Goal: Task Accomplishment & Management: Use online tool/utility

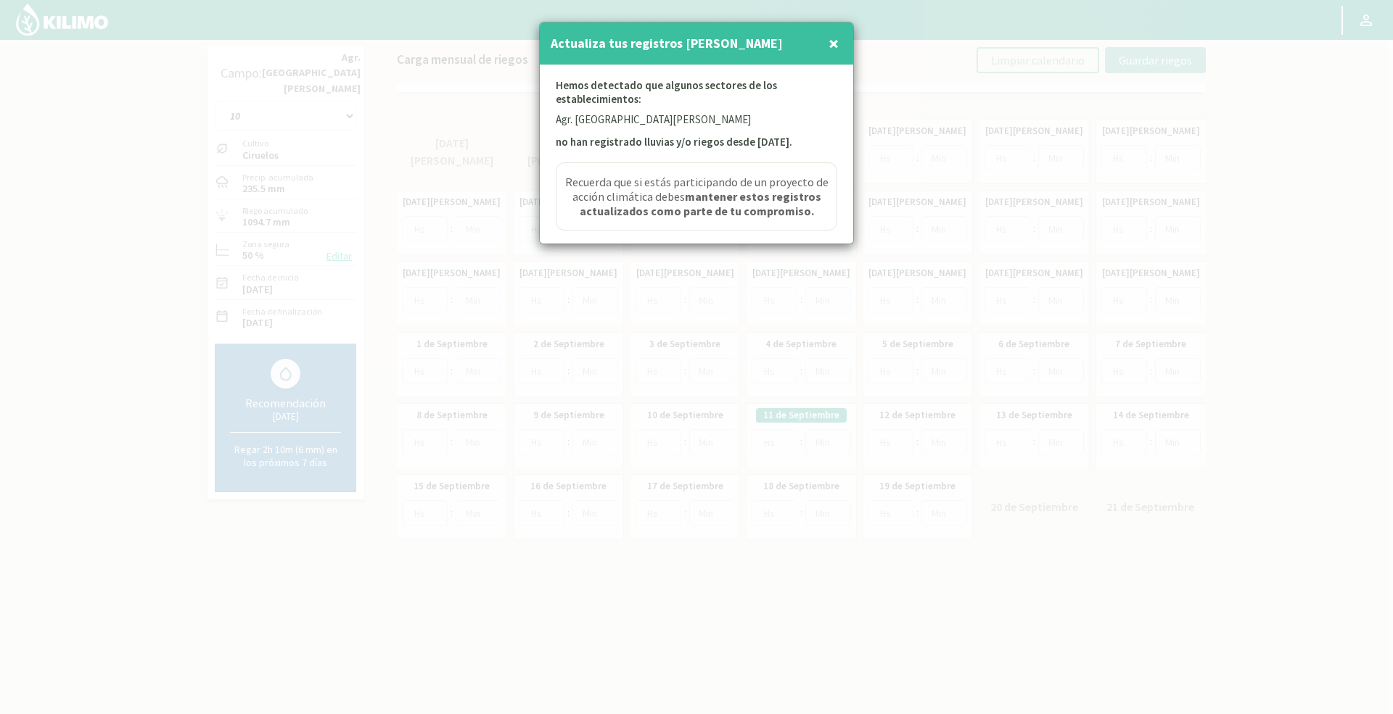
drag, startPoint x: 840, startPoint y: 46, endPoint x: 840, endPoint y: 55, distance: 8.7
click at [840, 52] on button "×" at bounding box center [833, 43] width 17 height 29
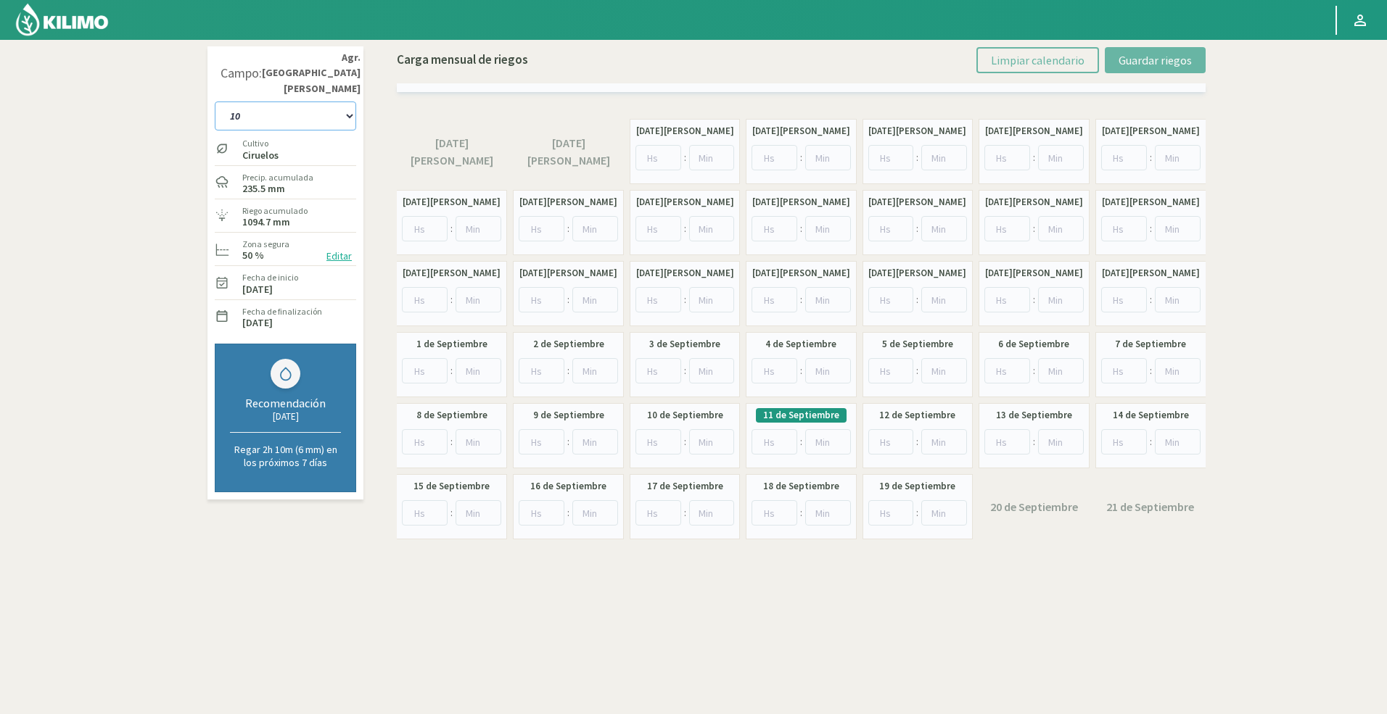
click at [287, 102] on select "10 11 12 13 1A 1B 26 27 E 3A 4 5 6 7 [PERSON_NAME] 7 Ciruela 8 9 Equipo 1 2005 …" at bounding box center [285, 116] width 141 height 29
click at [126, 27] on div at bounding box center [658, 20] width 1317 height 40
click at [78, 25] on img at bounding box center [62, 19] width 95 height 35
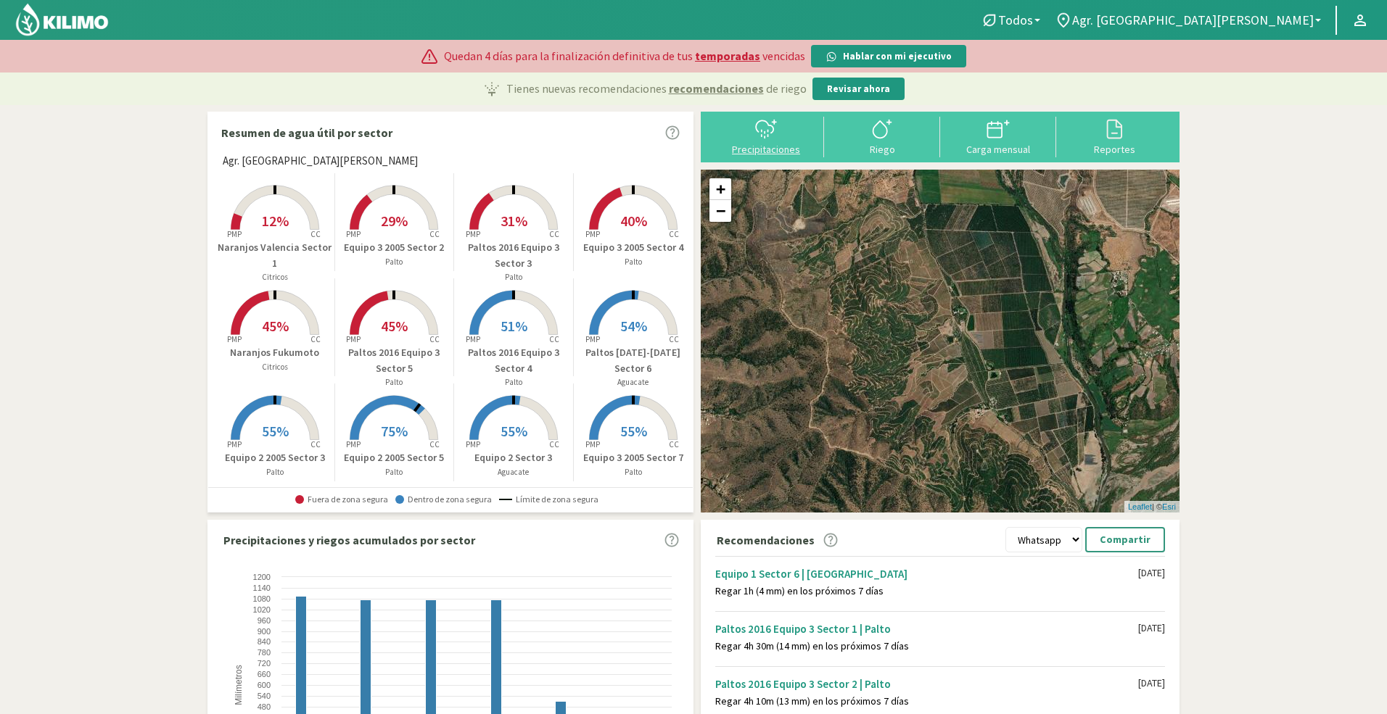
click at [773, 126] on icon at bounding box center [765, 129] width 23 height 23
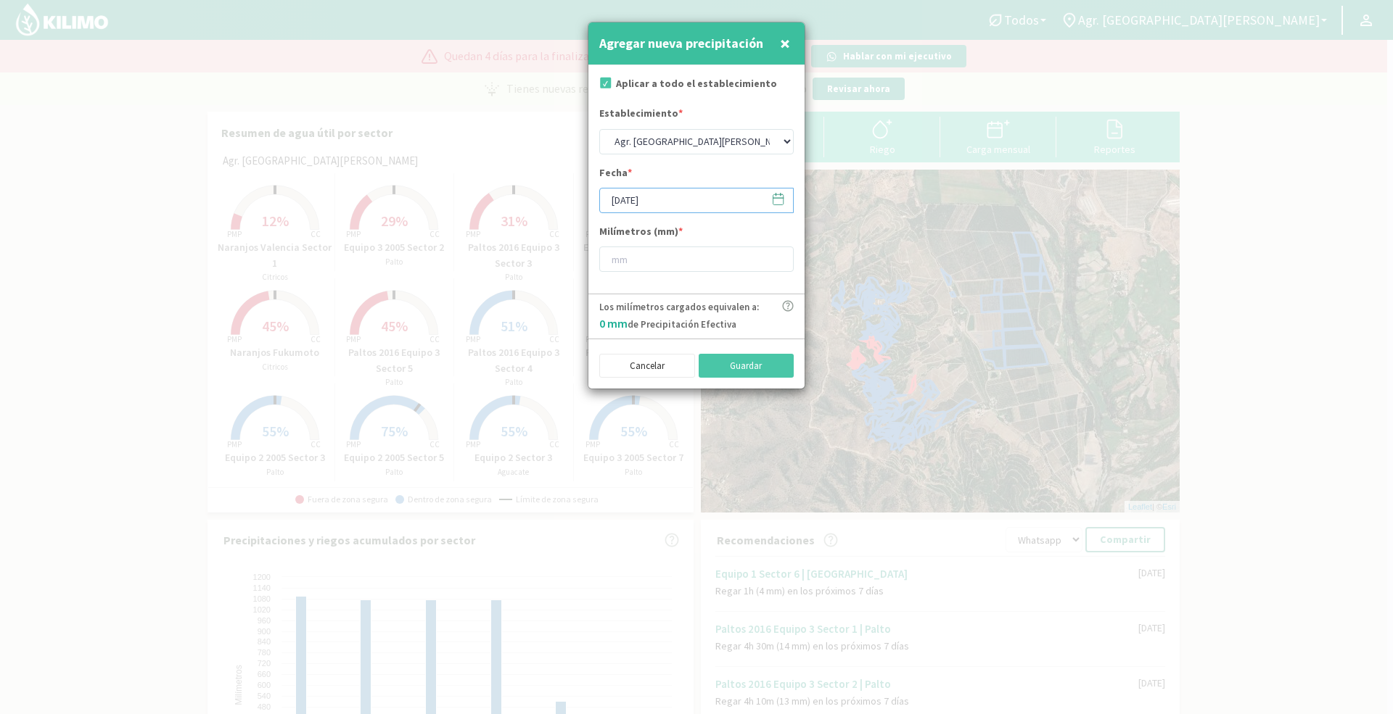
click at [617, 200] on input "[DATE]" at bounding box center [696, 200] width 194 height 25
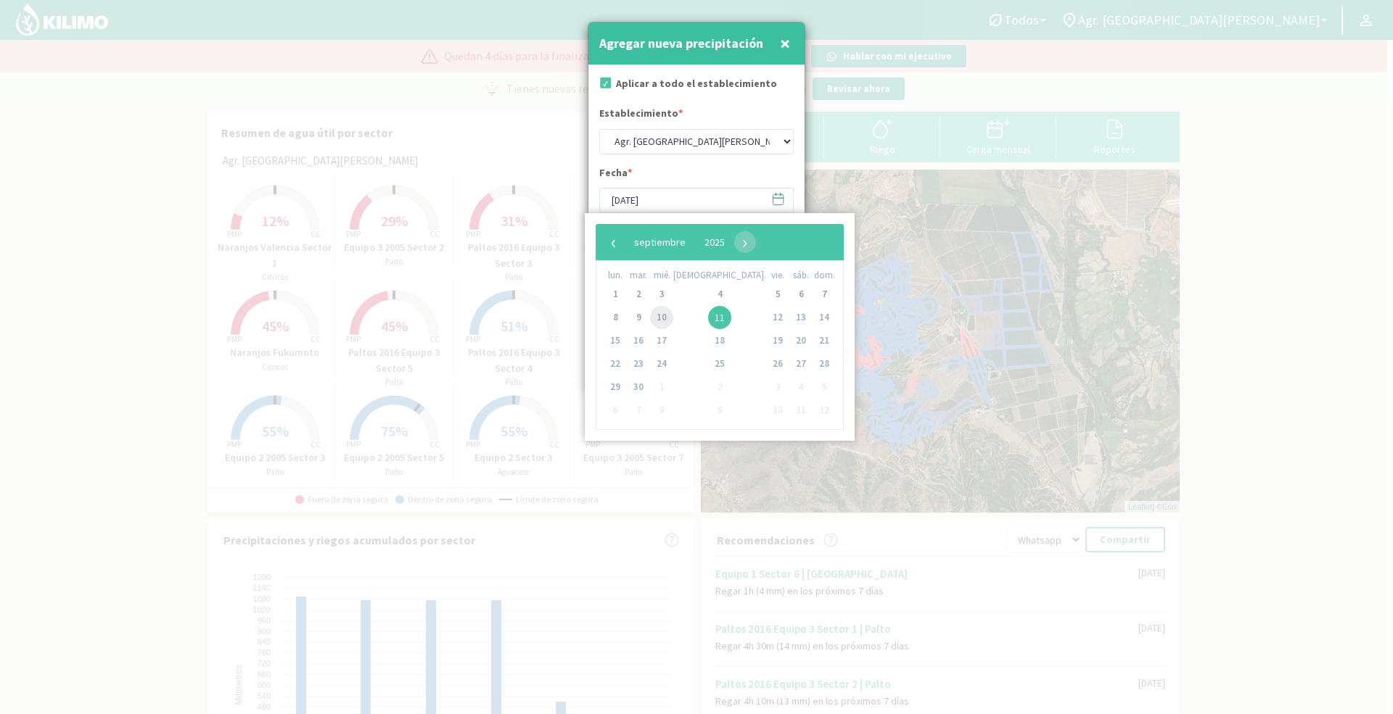
click at [673, 321] on span "10" at bounding box center [661, 317] width 23 height 23
type input "[DATE]"
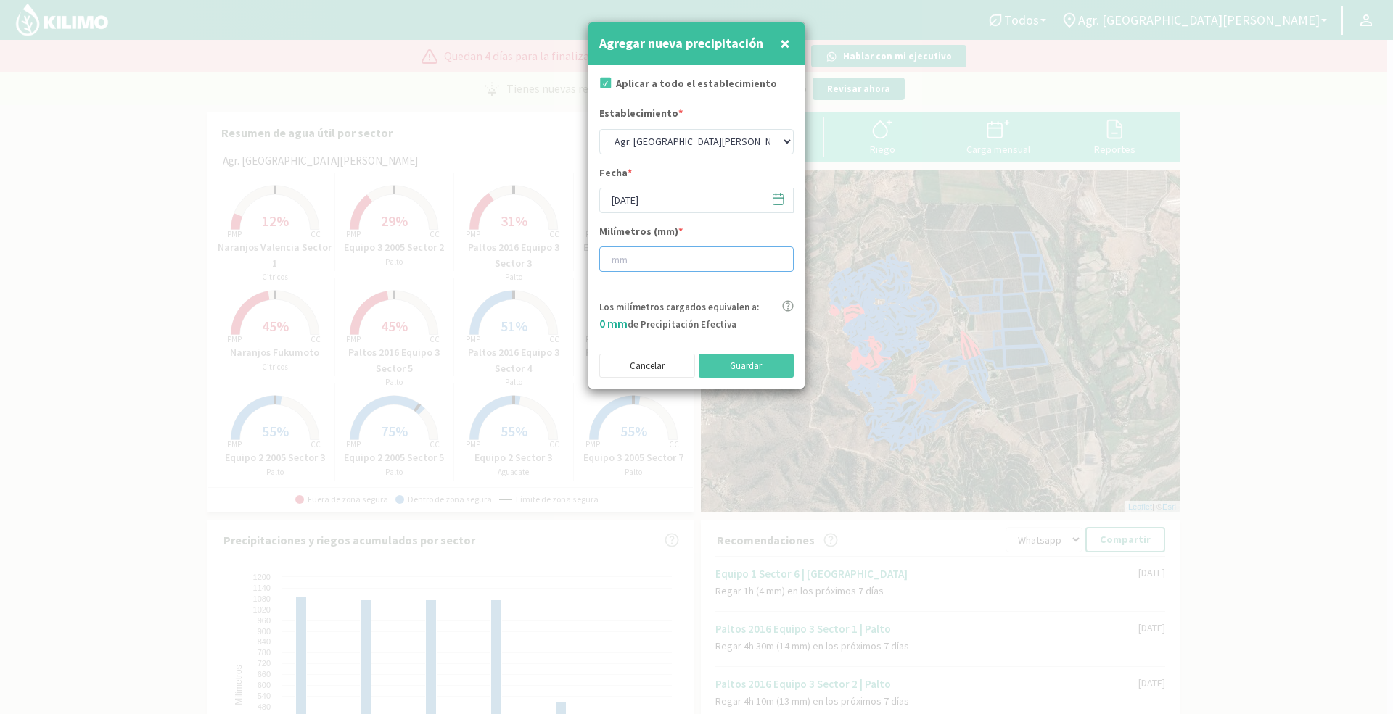
click at [627, 254] on input "number" at bounding box center [696, 259] width 194 height 25
type input "5"
type input "5.8"
click at [765, 142] on select "Agr. [GEOGRAPHIC_DATA][PERSON_NAME]" at bounding box center [696, 141] width 194 height 25
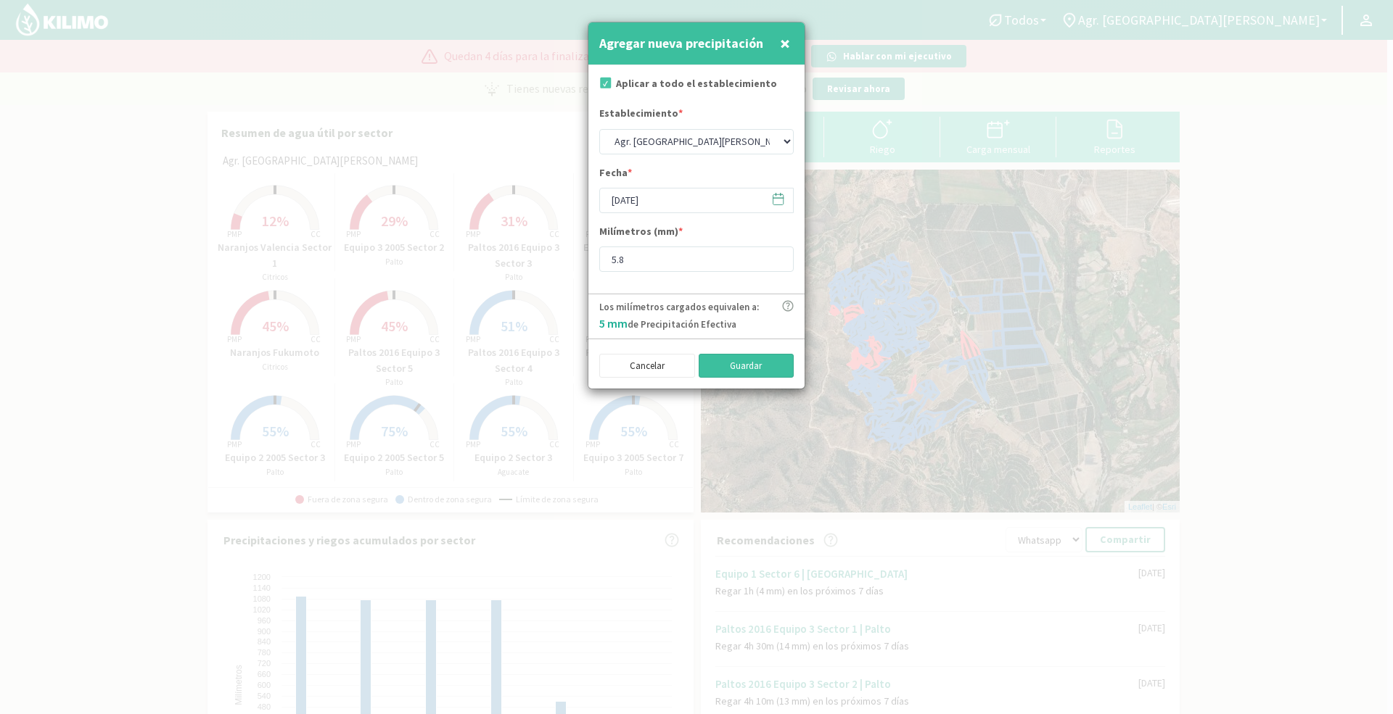
click at [741, 370] on button "Guardar" at bounding box center [746, 366] width 96 height 25
type input "[DATE]"
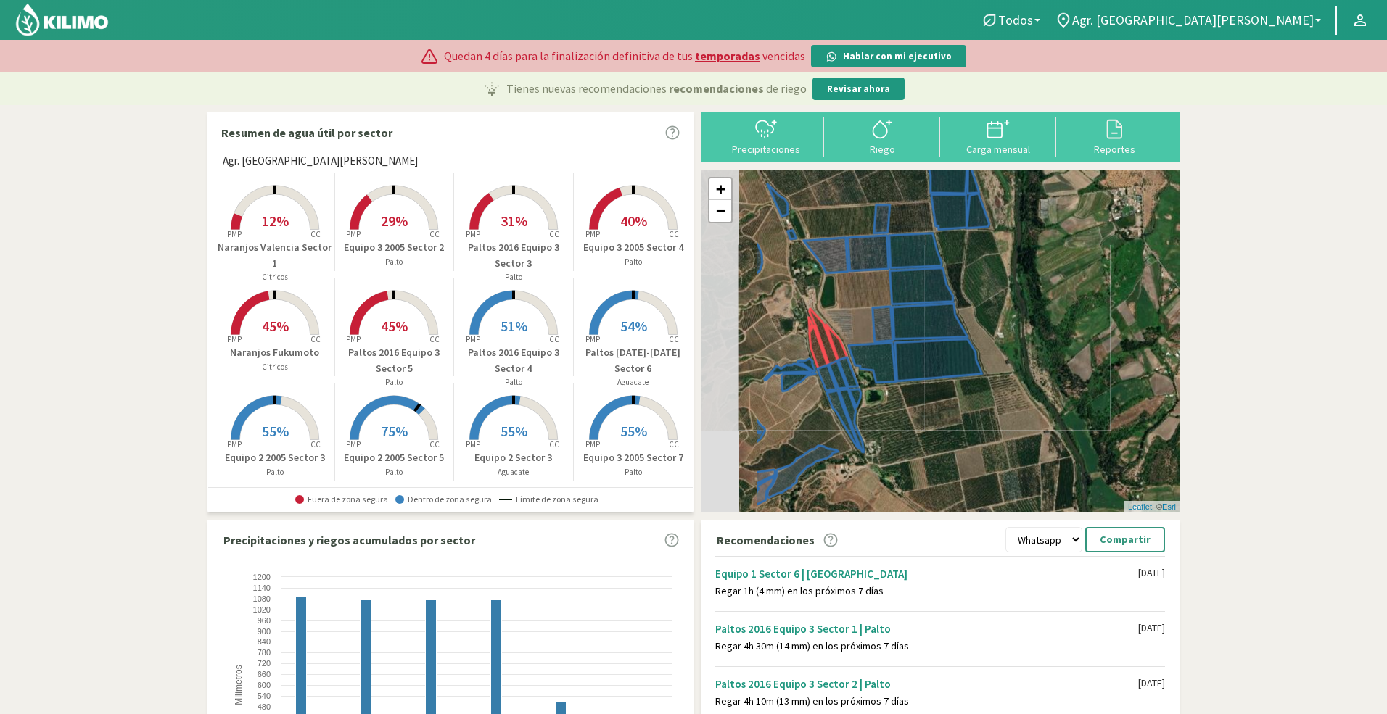
drag, startPoint x: 743, startPoint y: 337, endPoint x: 850, endPoint y: 300, distance: 113.3
click at [850, 300] on div "+ − Leaflet | © Esri" at bounding box center [940, 341] width 479 height 343
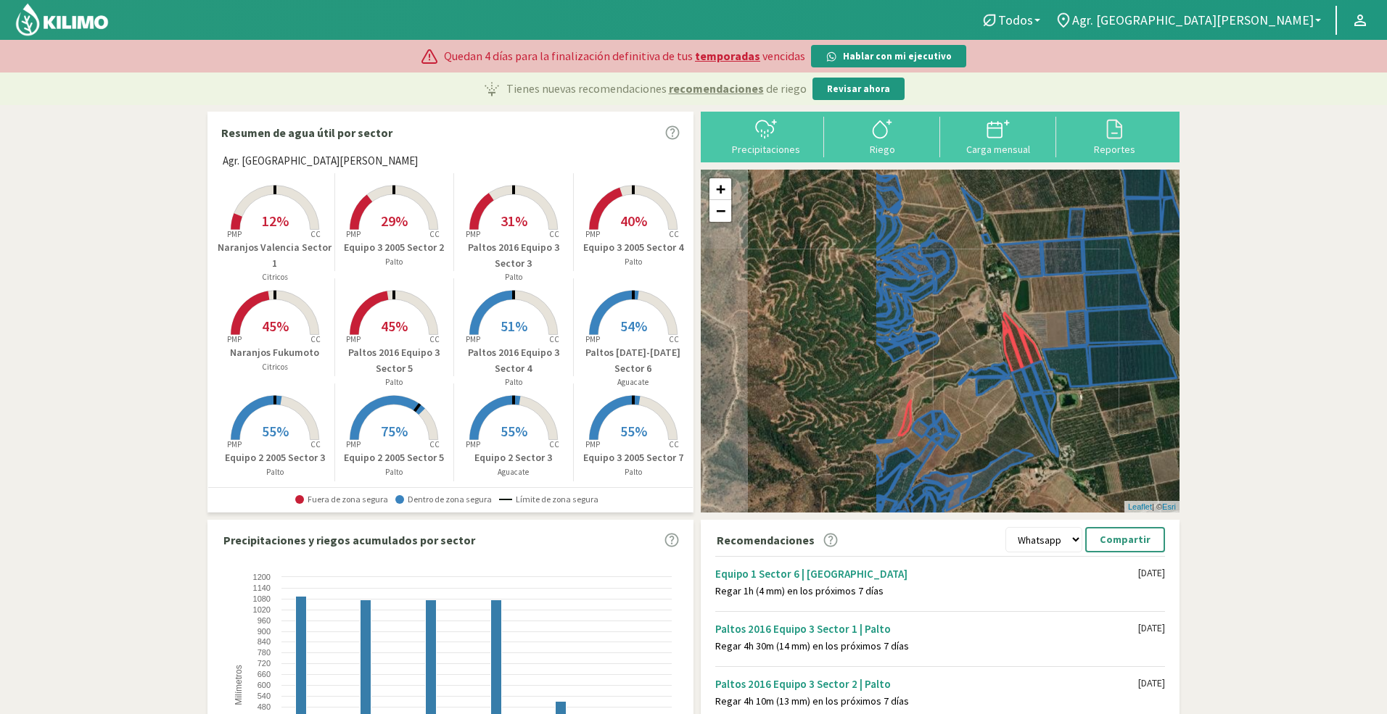
drag, startPoint x: 752, startPoint y: 282, endPoint x: 981, endPoint y: 288, distance: 228.6
click at [981, 288] on div "+ − Leaflet | © Esri" at bounding box center [940, 341] width 479 height 343
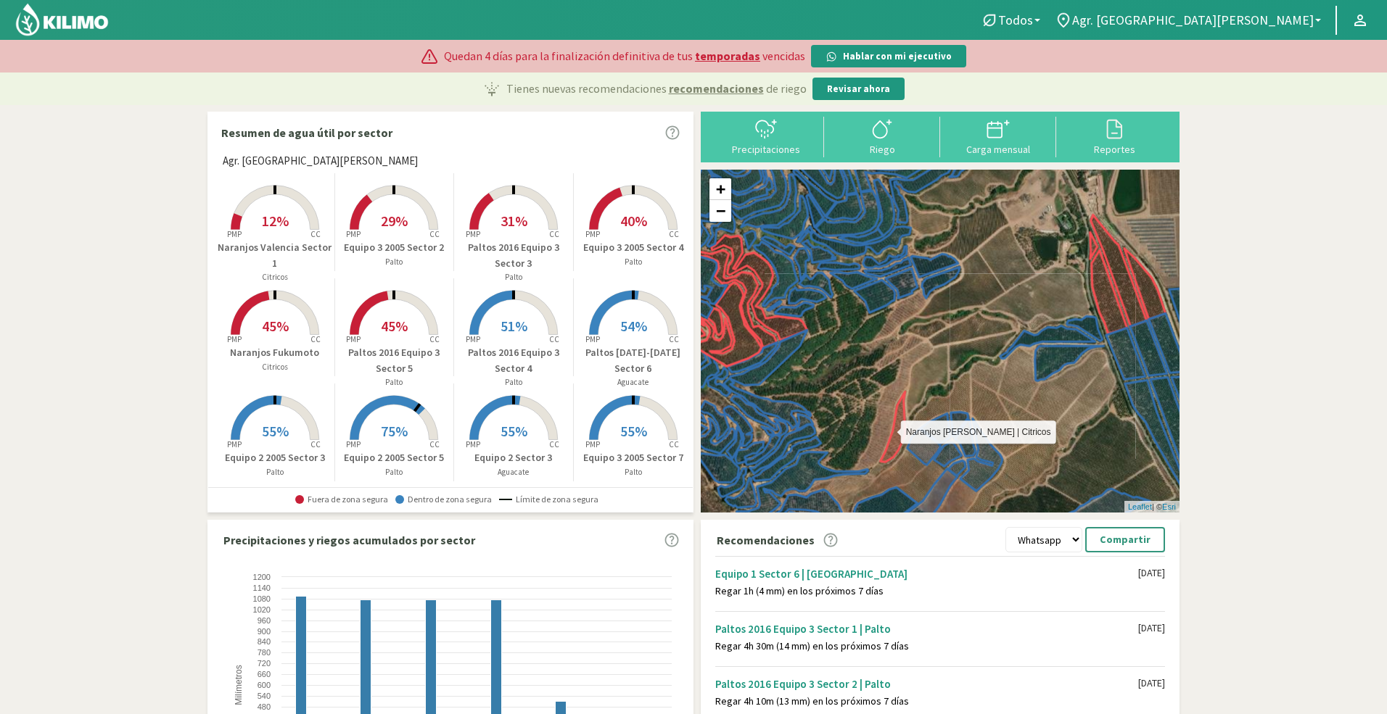
click at [897, 415] on icon at bounding box center [893, 427] width 25 height 70
click at [1005, 136] on icon at bounding box center [997, 129] width 23 height 23
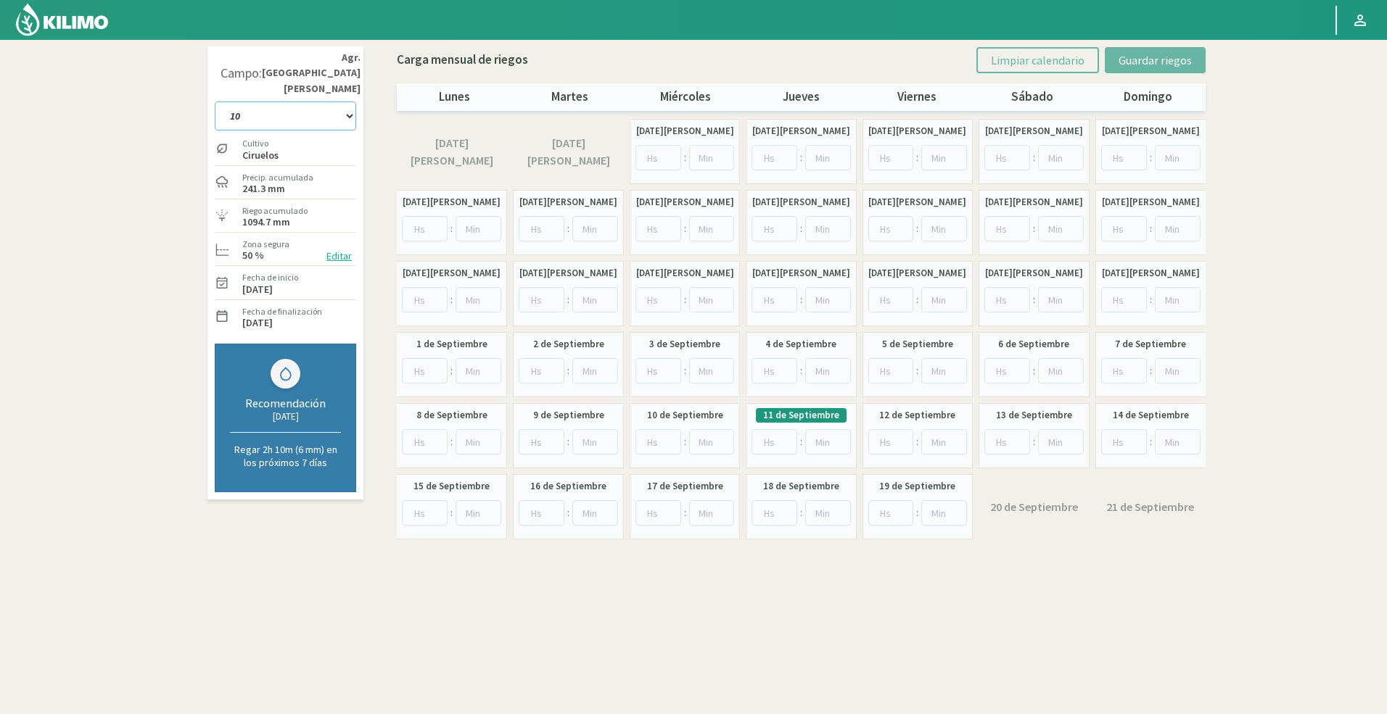
click at [288, 102] on select "10 11 12 13 1A 1B 26 27 E 3A 4 5 6 7 [PERSON_NAME] 7 Ciruela 8 9 Equipo 1 2005 …" at bounding box center [285, 116] width 141 height 29
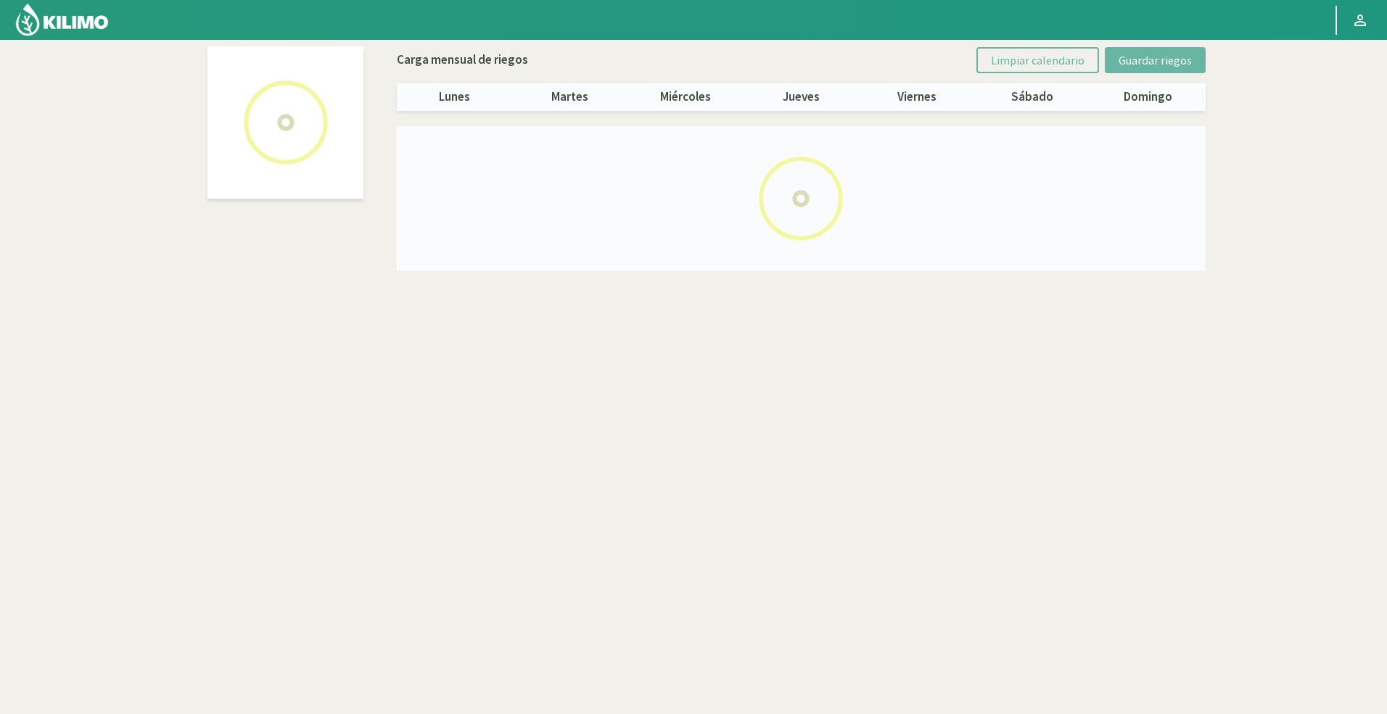
select select "40: Object"
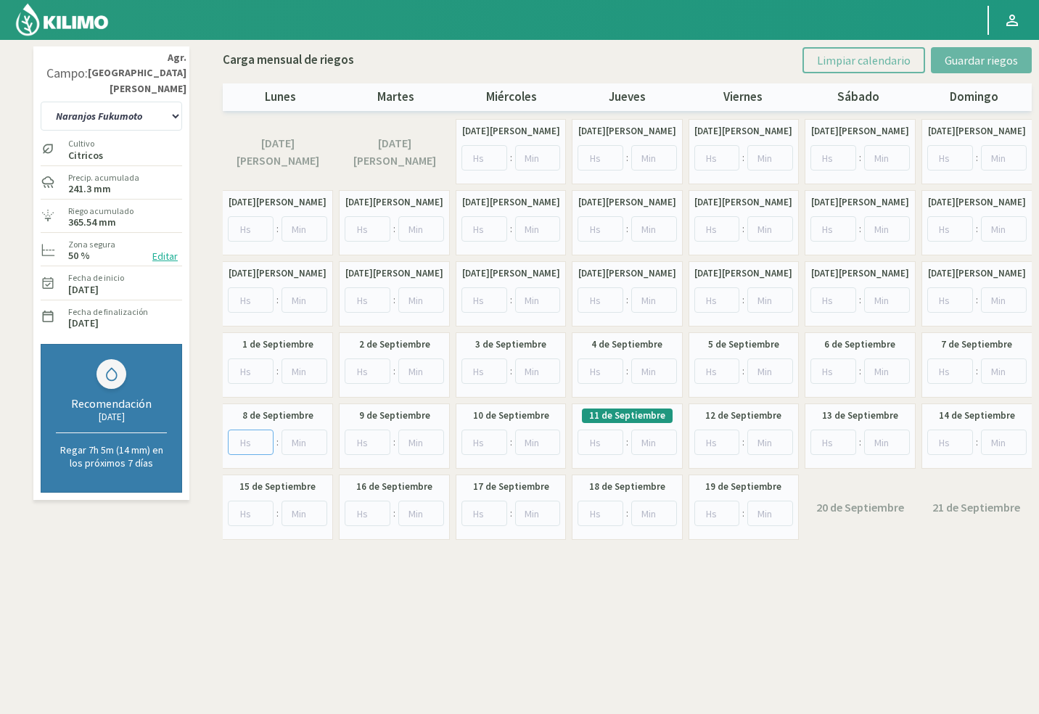
click at [244, 436] on input "number" at bounding box center [251, 441] width 46 height 25
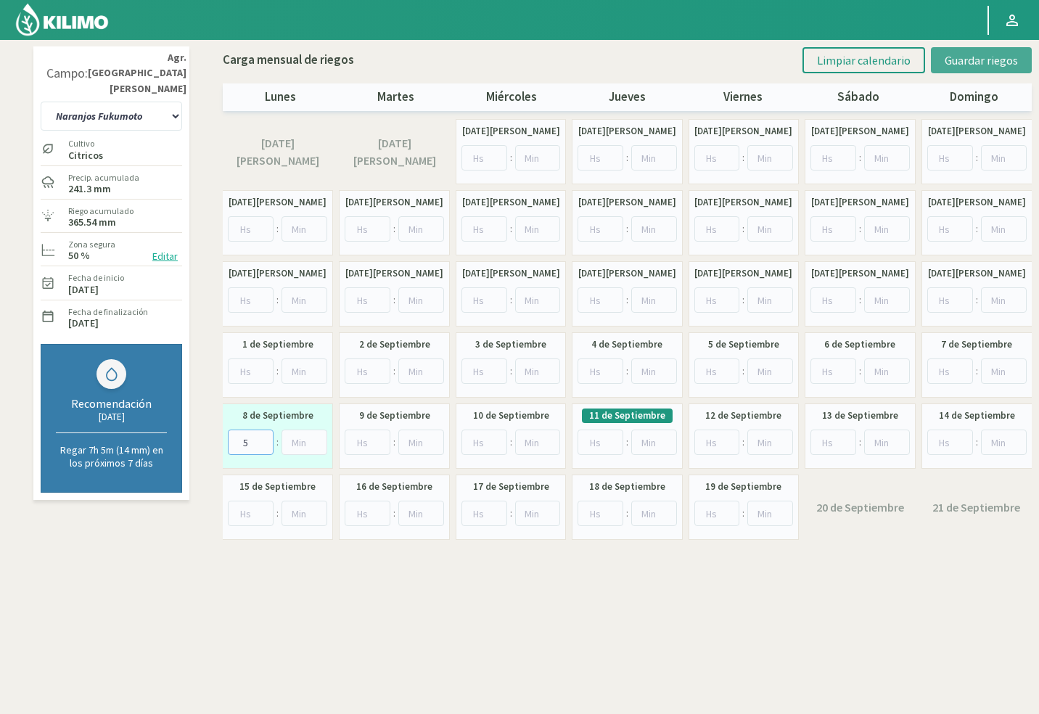
type input "5"
click at [988, 55] on span "Guardar riegos" at bounding box center [980, 60] width 73 height 15
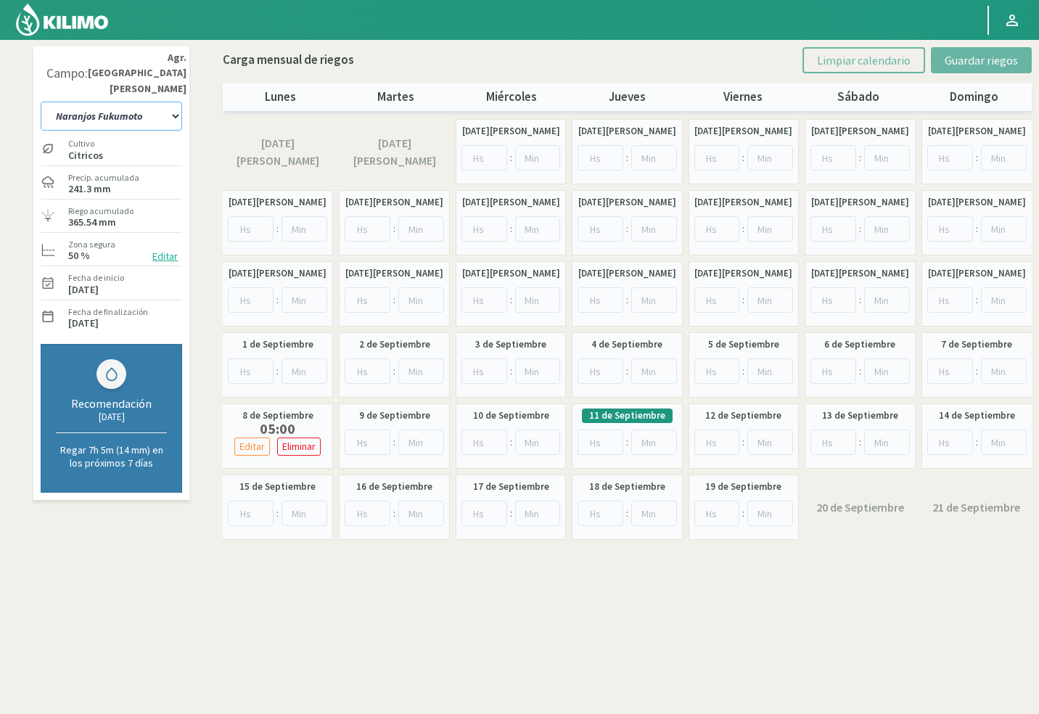
click at [65, 102] on select "10 11 12 13 1A 1B 26 27 E 3A 4 5 6 7 [PERSON_NAME] 7 Ciruela 8 9 Equipo 1 2005 …" at bounding box center [111, 116] width 141 height 29
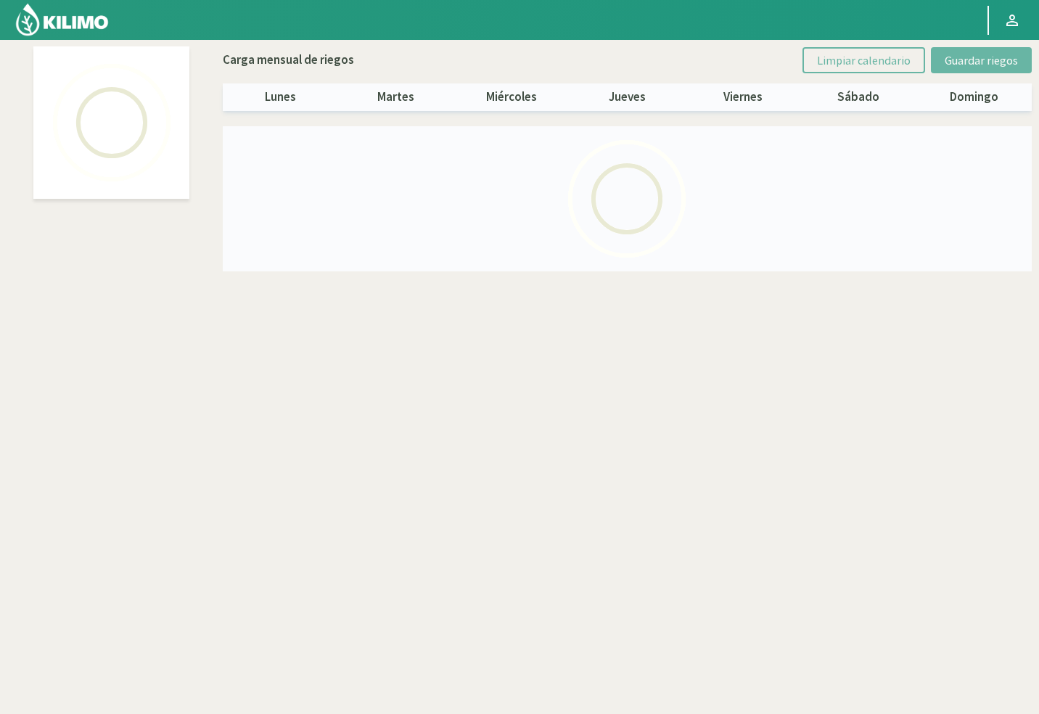
select select "43: Object"
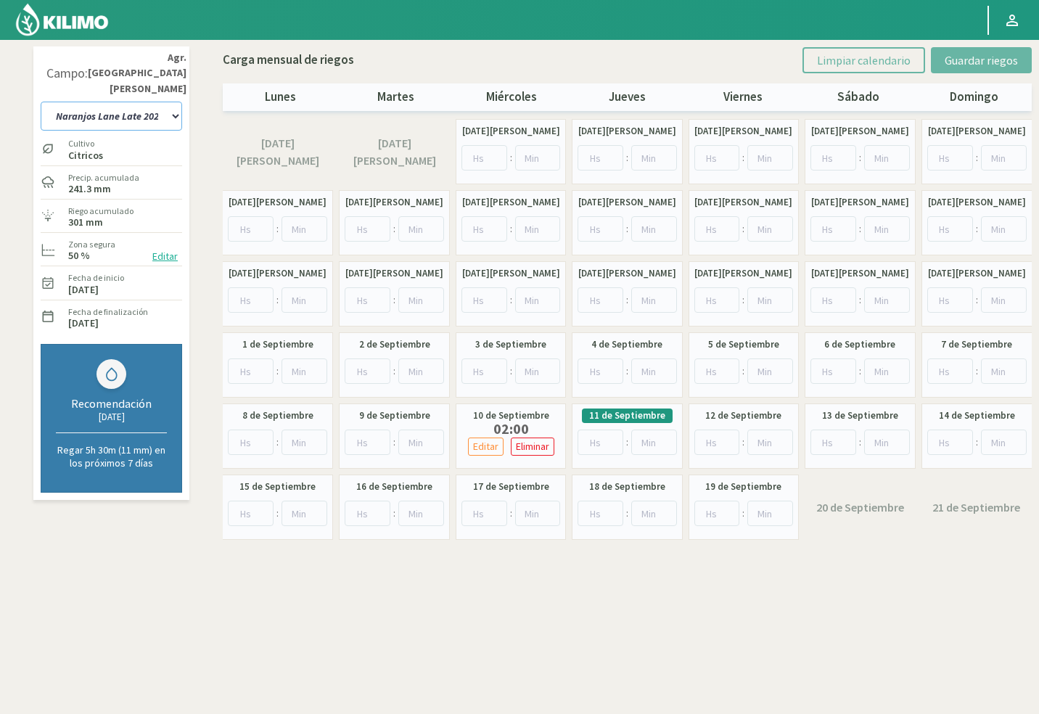
click at [131, 105] on select "10 11 12 13 1A 1B 26 27 E 3A 4 5 6 7 [PERSON_NAME] 7 Ciruela 8 9 Equipo 1 2005 …" at bounding box center [111, 116] width 141 height 29
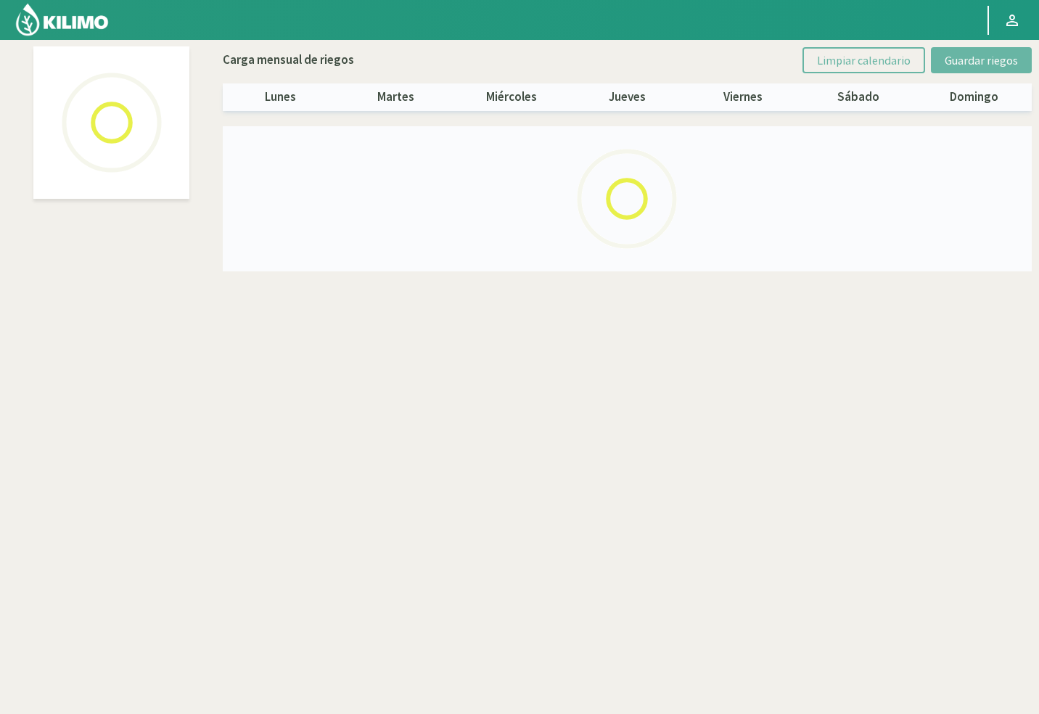
select select "42: Object"
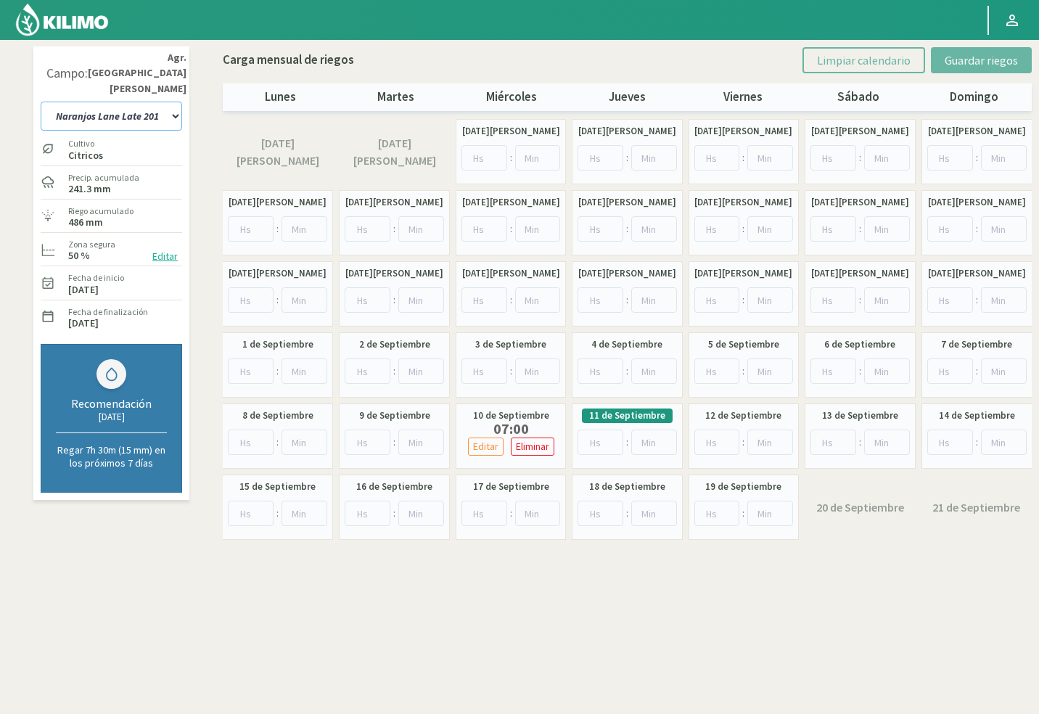
click at [83, 102] on select "10 11 12 13 1A 1B 26 27 E 3A 4 5 6 7 [PERSON_NAME] 7 Ciruela 8 9 Equipo 1 2005 …" at bounding box center [111, 116] width 141 height 29
click at [120, 102] on select "10 11 12 13 1A 1B 26 27 E 3A 4 5 6 7 [PERSON_NAME] 7 Ciruela 8 9 Equipo 1 2005 …" at bounding box center [111, 116] width 141 height 29
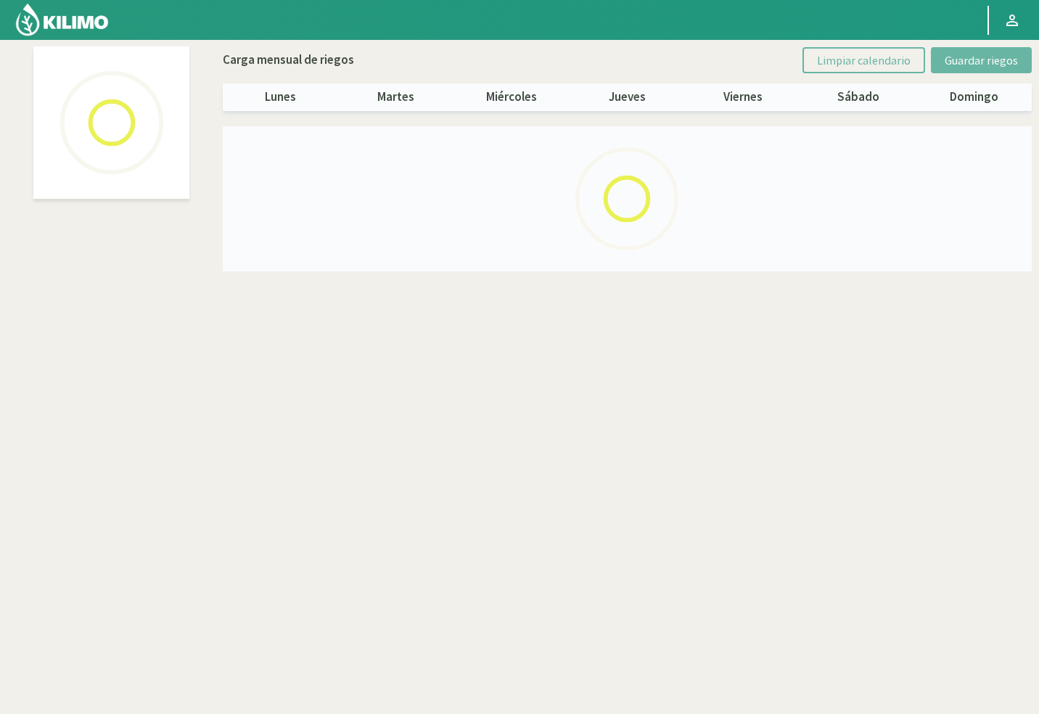
select select "41: Object"
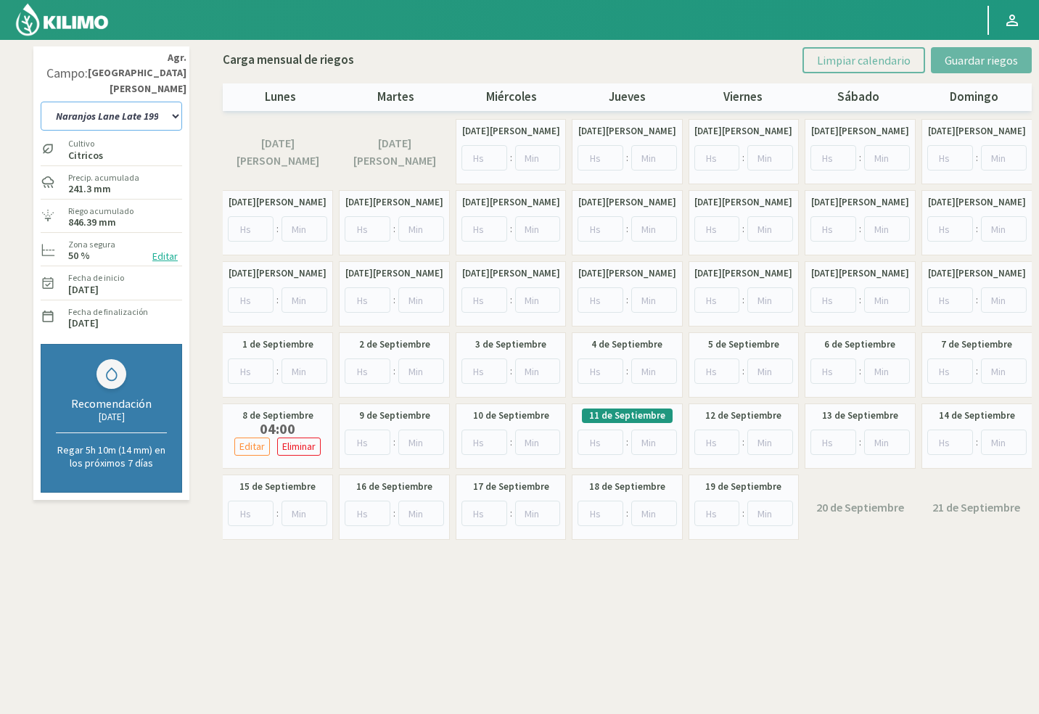
click at [111, 102] on select "10 11 12 13 1A 1B 26 27 E 3A 4 5 6 7 [PERSON_NAME] 7 Ciruela 8 9 Equipo 1 2005 …" at bounding box center [111, 116] width 141 height 29
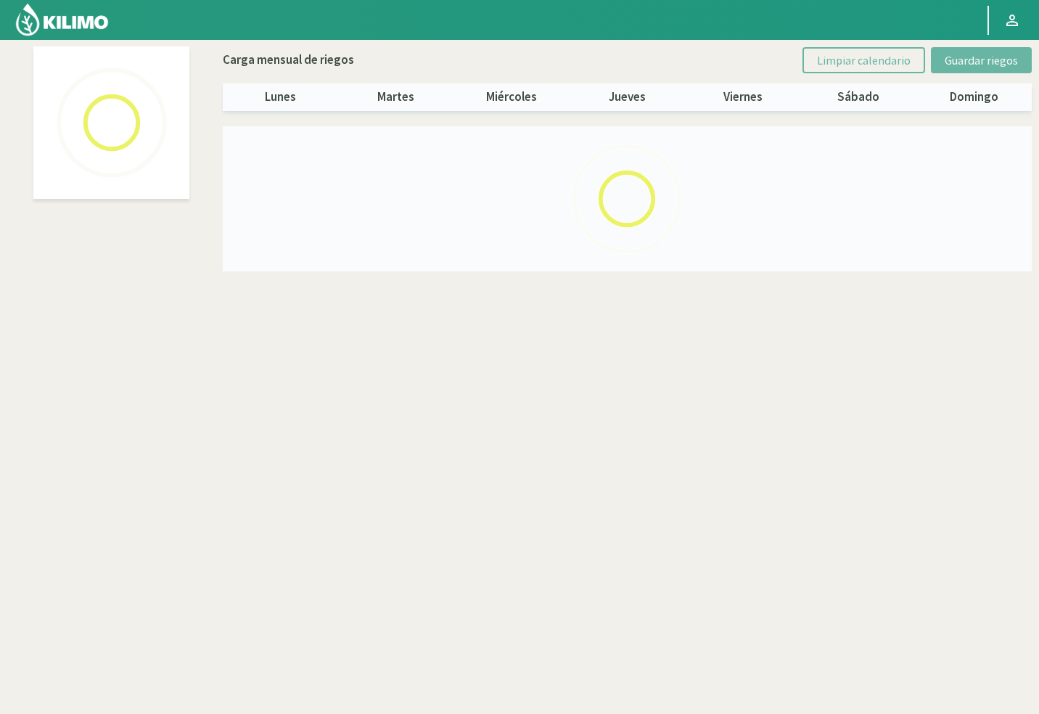
select select "31: Object"
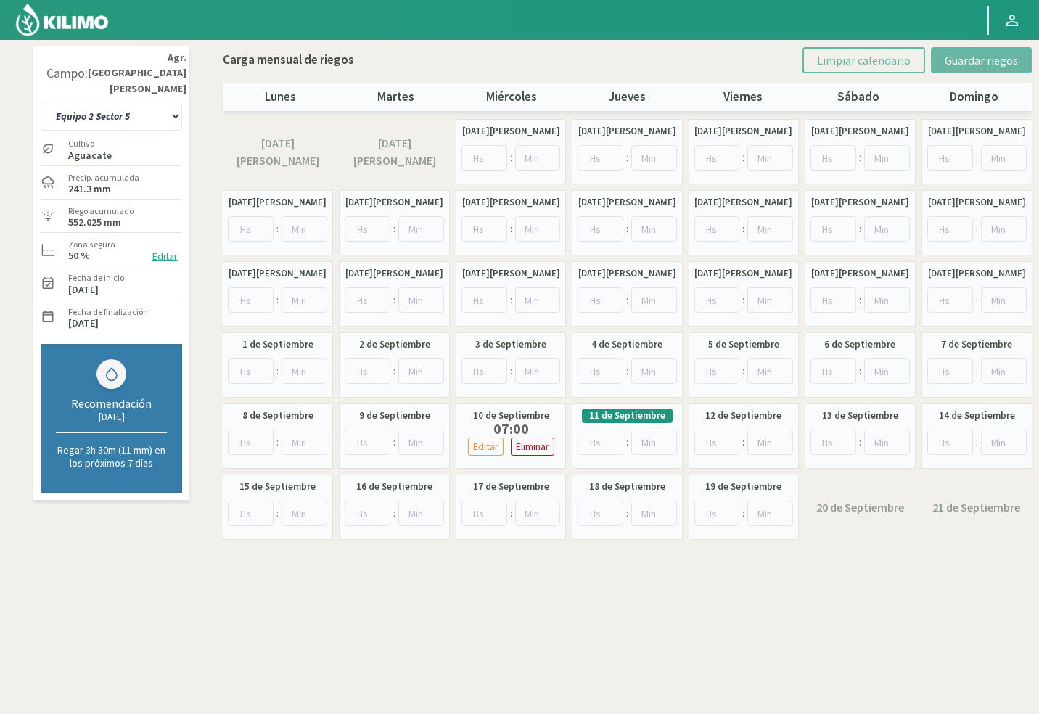
click at [521, 448] on p "Eliminar" at bounding box center [532, 446] width 33 height 17
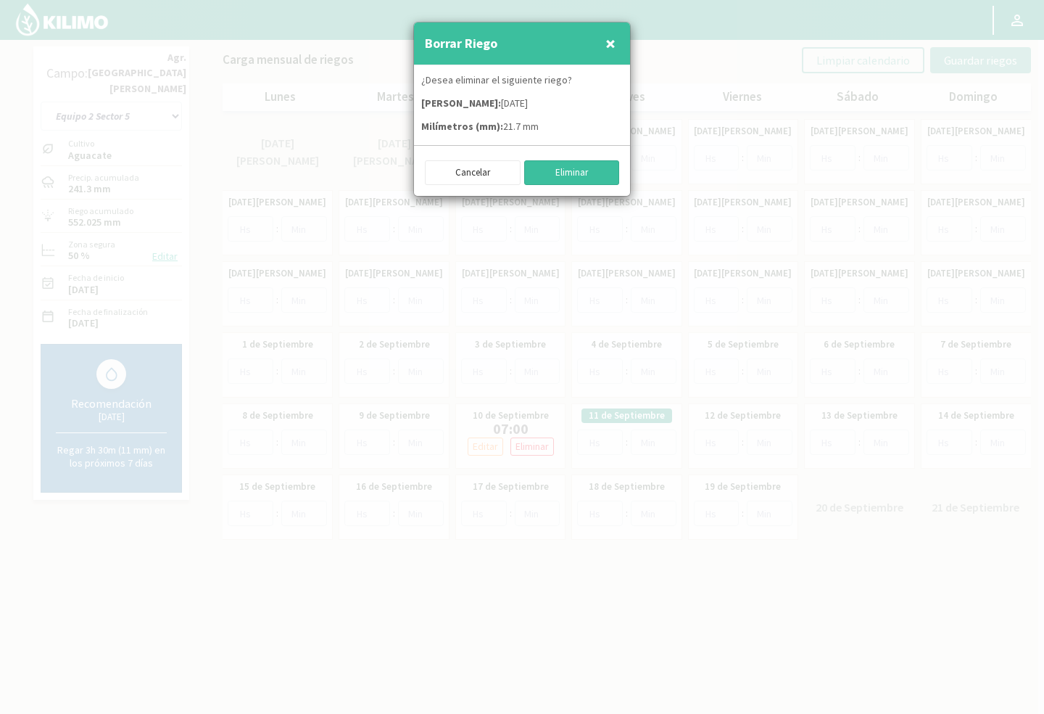
click at [555, 173] on button "Eliminar" at bounding box center [572, 172] width 96 height 25
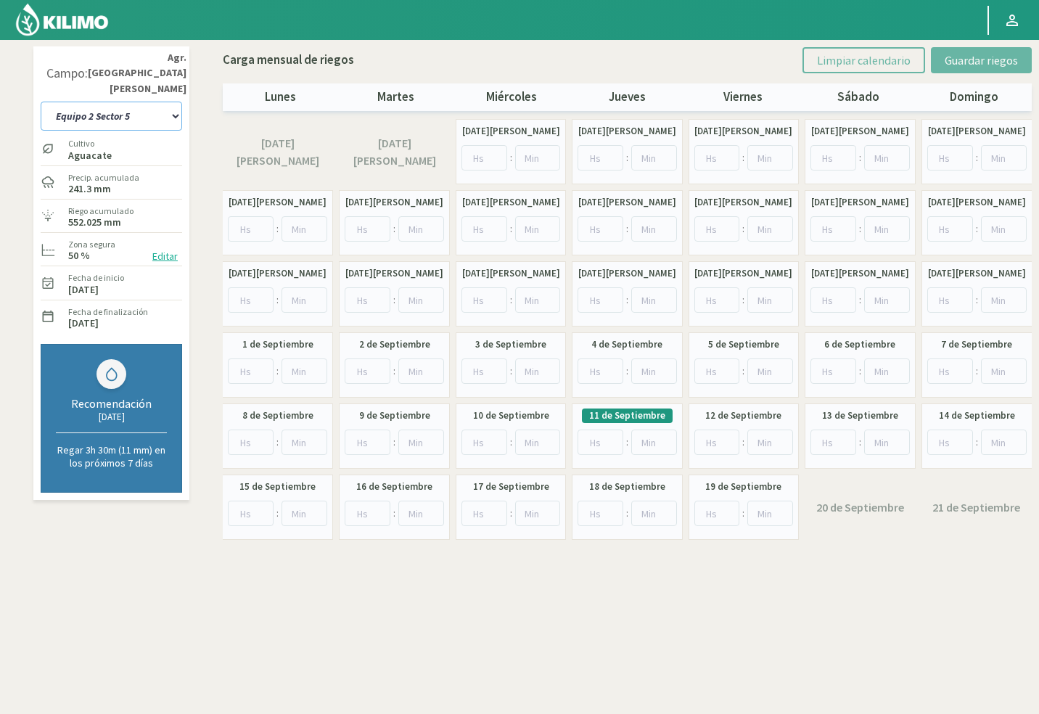
click at [152, 102] on select "10 11 12 13 1A 1B 26 27 E 3A 4 5 6 7 [PERSON_NAME] 7 Ciruela 8 9 Equipo 1 2005 …" at bounding box center [111, 116] width 141 height 29
click at [164, 102] on select "10 11 12 13 1A 1B 26 27 E 3A 4 5 6 7 [PERSON_NAME] 7 Ciruela 8 9 Equipo 1 2005 …" at bounding box center [111, 116] width 141 height 29
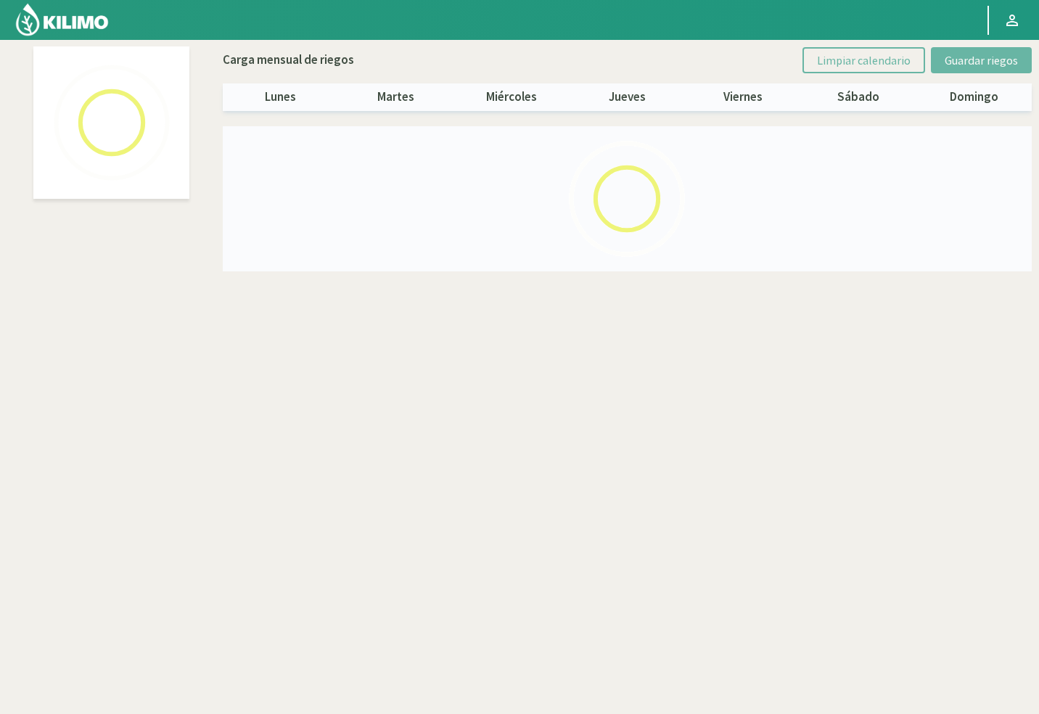
select select "64: Object"
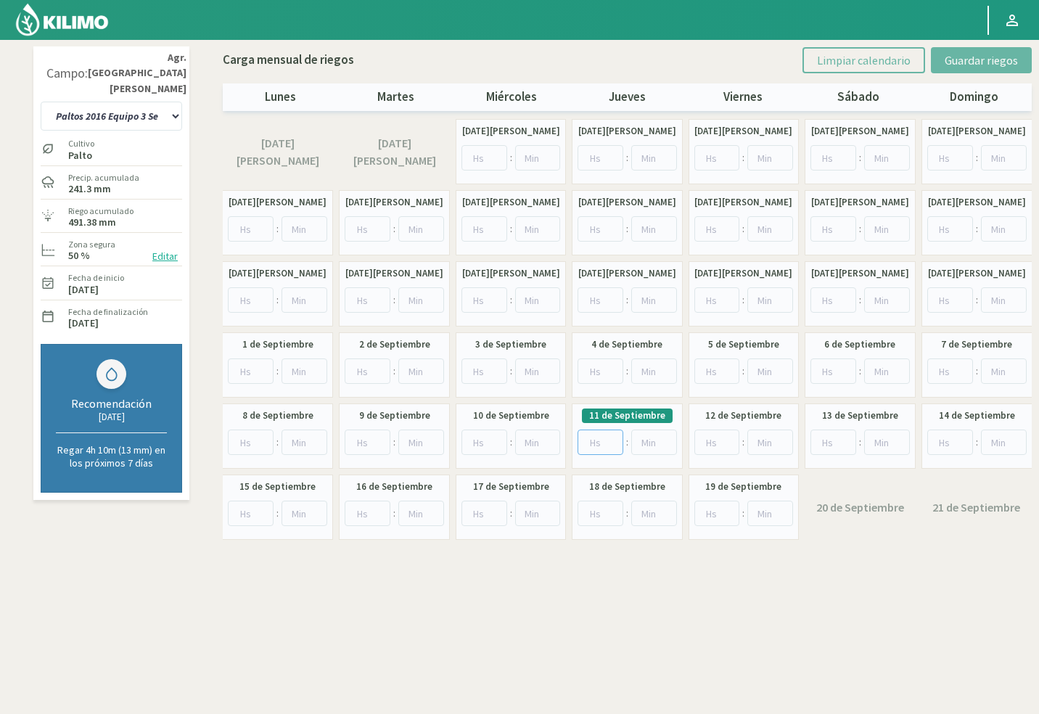
click at [593, 447] on input "number" at bounding box center [600, 441] width 46 height 25
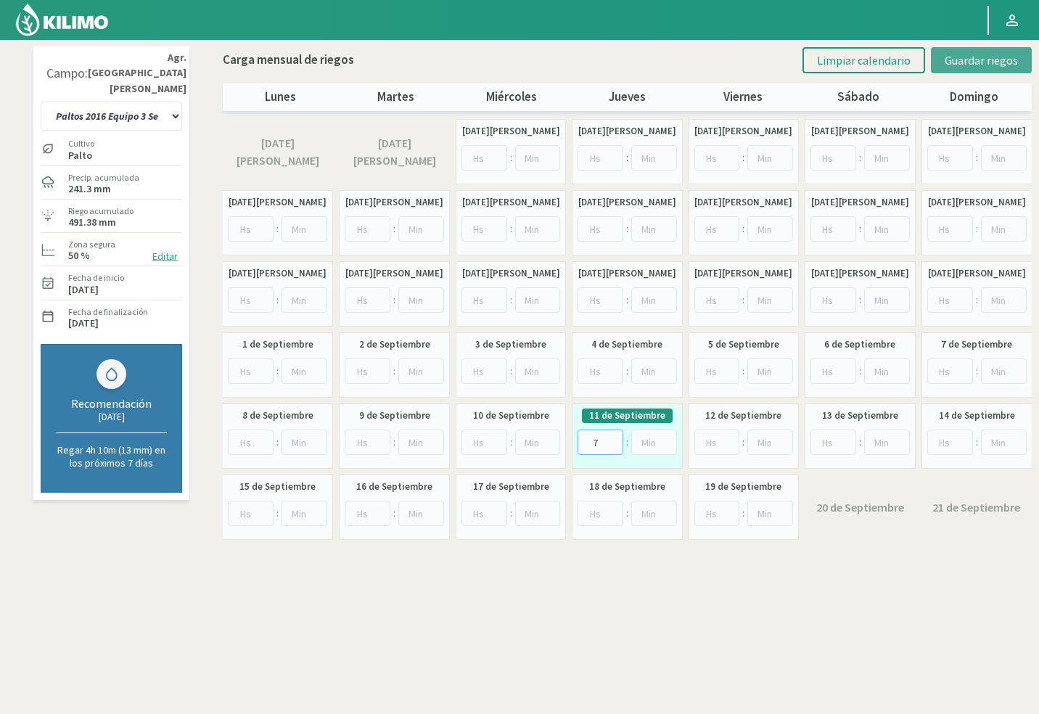
type input "7"
click at [996, 47] on button "Guardar riegos" at bounding box center [981, 60] width 101 height 26
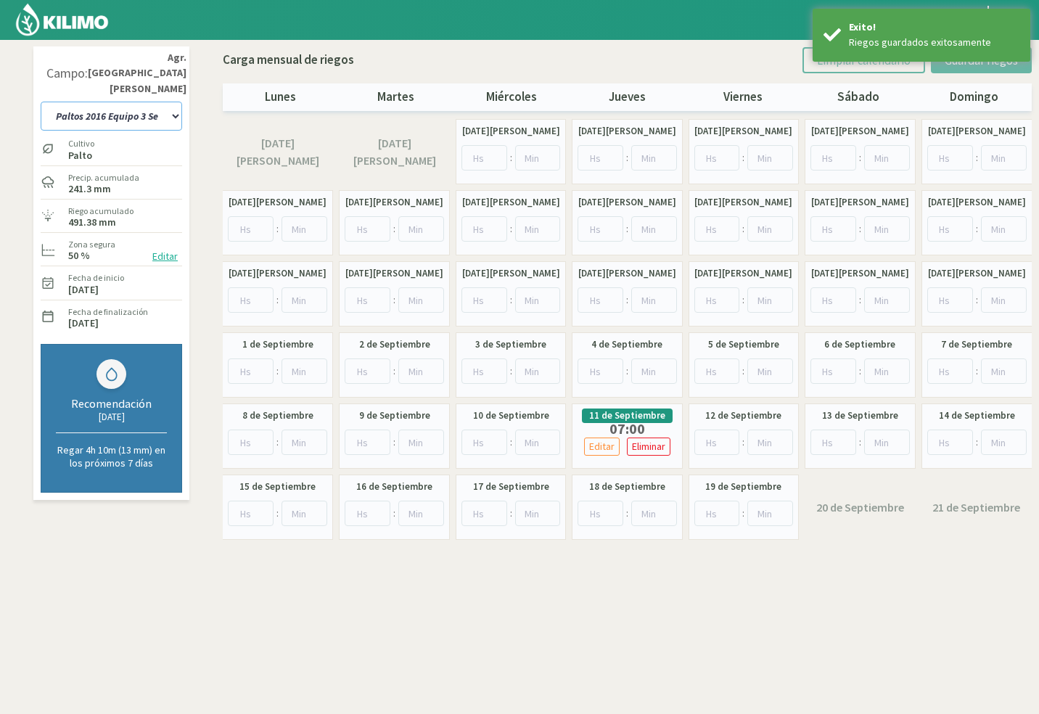
click at [158, 102] on select "10 11 12 13 1A 1B 26 27 E 3A 4 5 6 7 [PERSON_NAME] 7 Ciruela 8 9 Equipo 1 2005 …" at bounding box center [111, 116] width 141 height 29
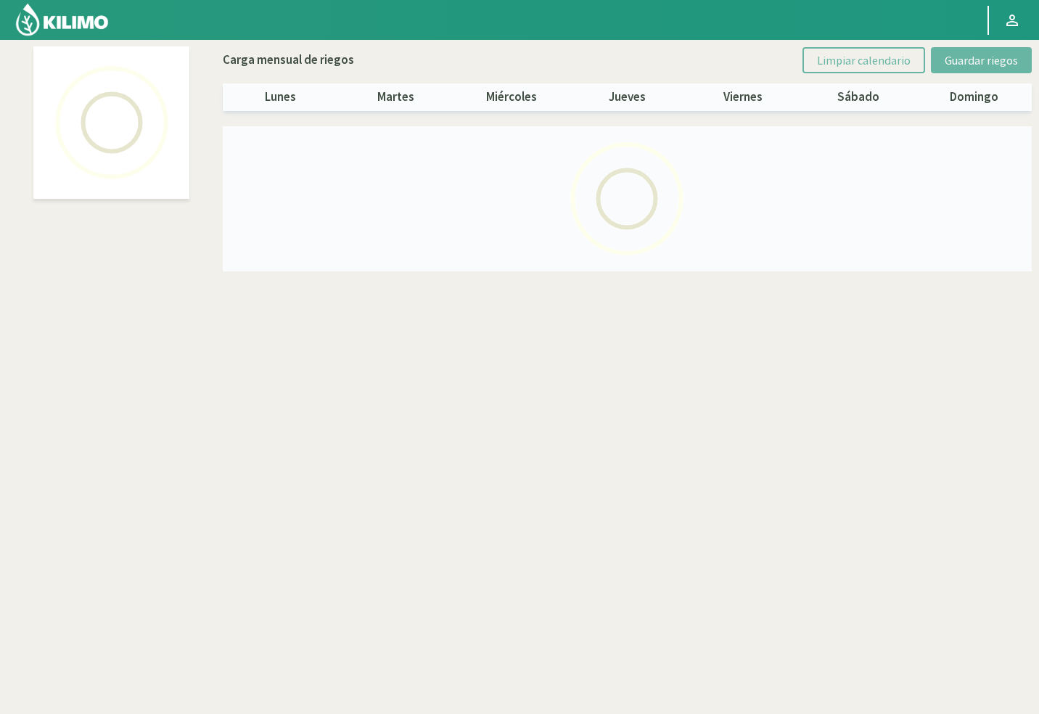
select select "57: Object"
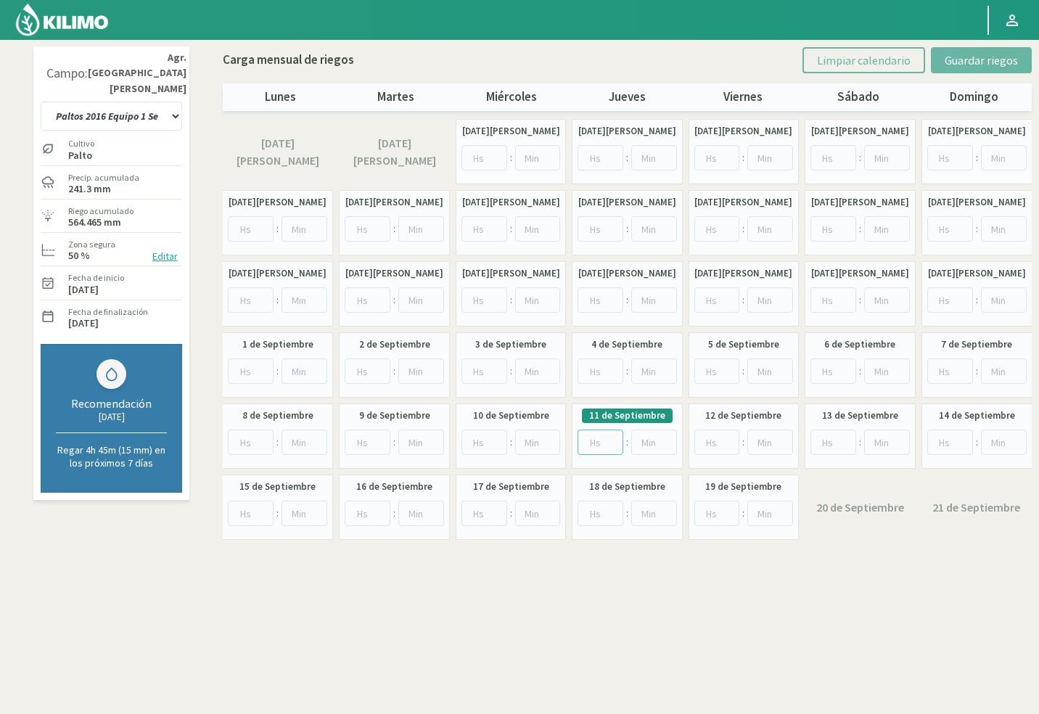
click at [598, 440] on input "number" at bounding box center [600, 441] width 46 height 25
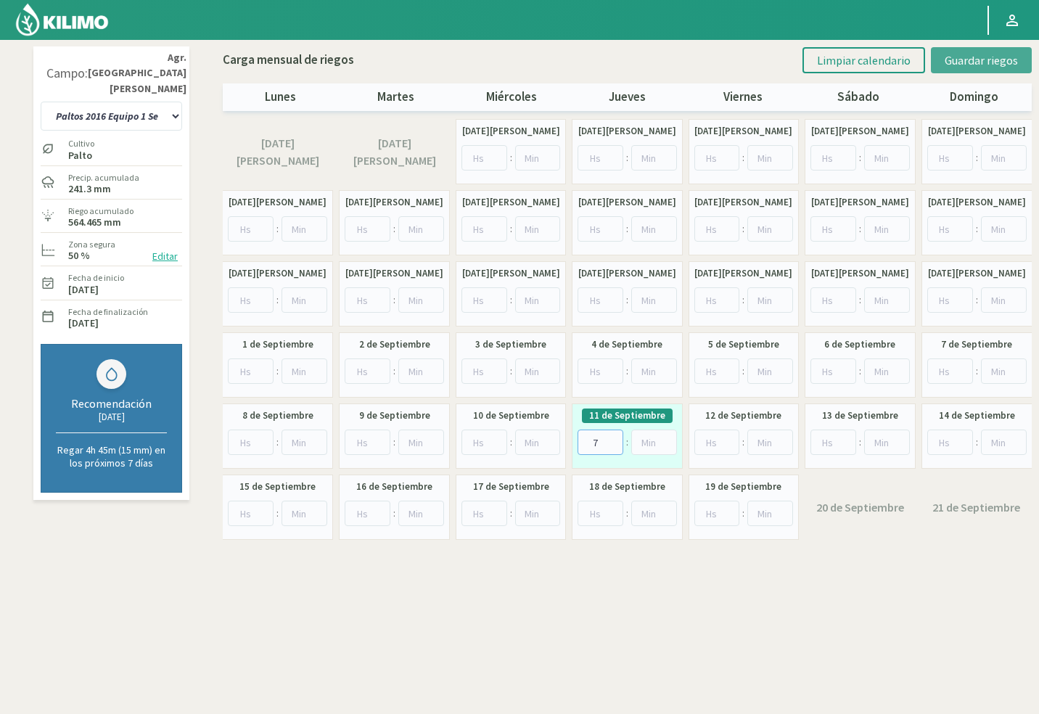
type input "7"
click at [961, 62] on span "Guardar riegos" at bounding box center [980, 60] width 73 height 15
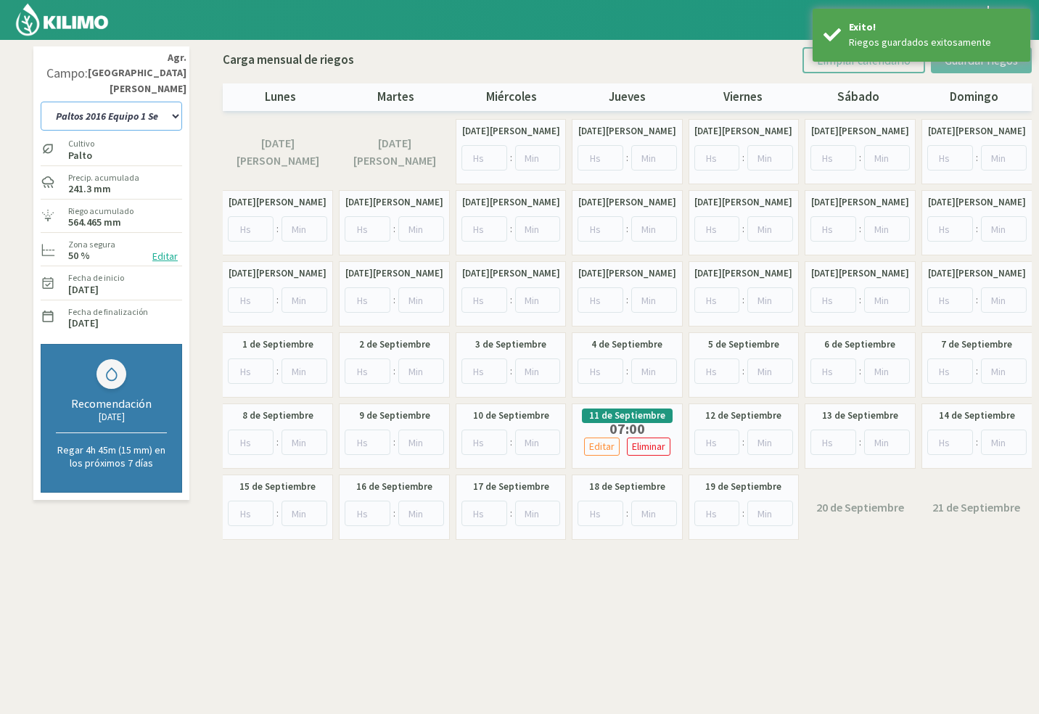
drag, startPoint x: 125, startPoint y: 102, endPoint x: 123, endPoint y: 112, distance: 9.5
click at [125, 102] on select "10 11 12 13 1A 1B 26 27 E 3A 4 5 6 7 [PERSON_NAME] 7 Ciruela 8 9 Equipo 1 2005 …" at bounding box center [111, 116] width 141 height 29
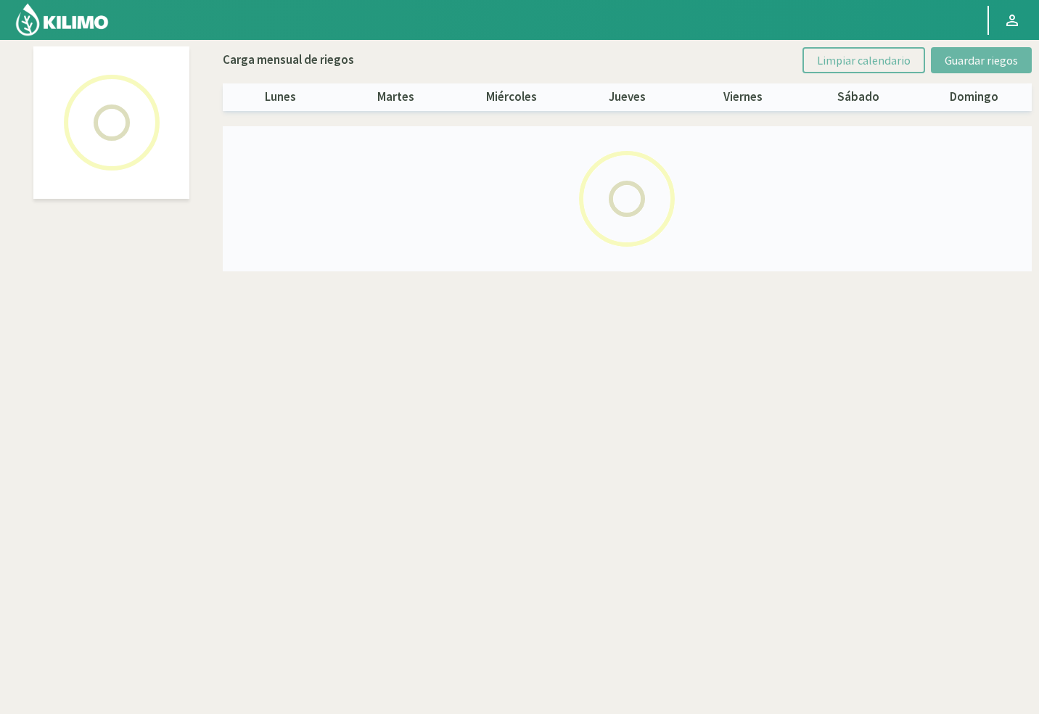
select select "39: Object"
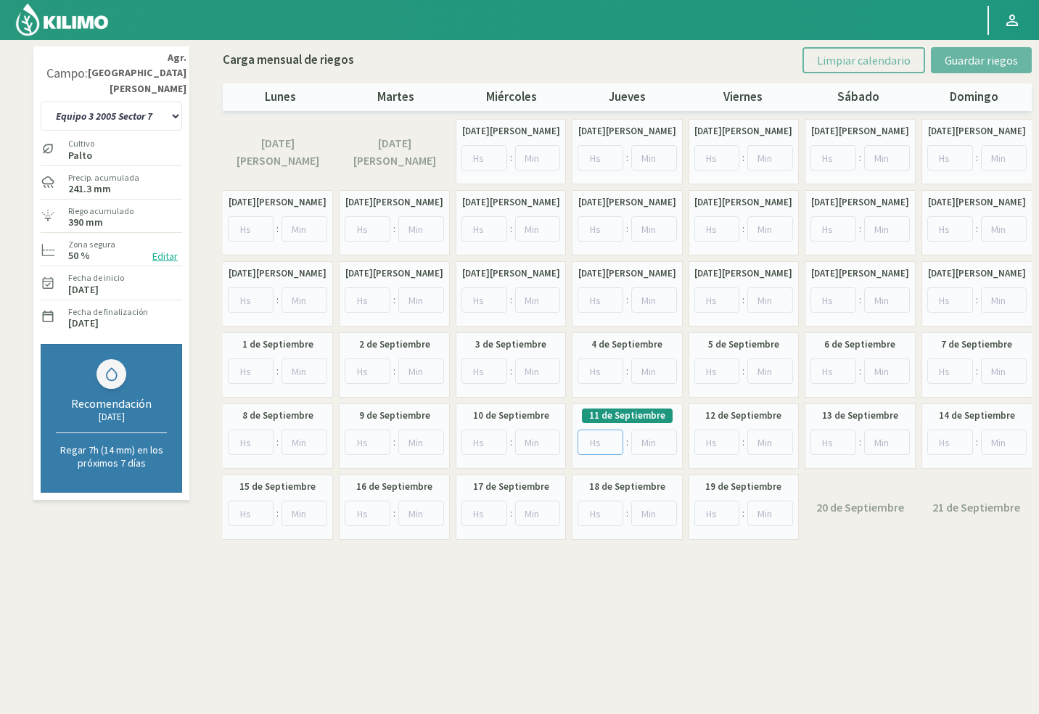
click at [593, 439] on input "number" at bounding box center [600, 441] width 46 height 25
type input "7"
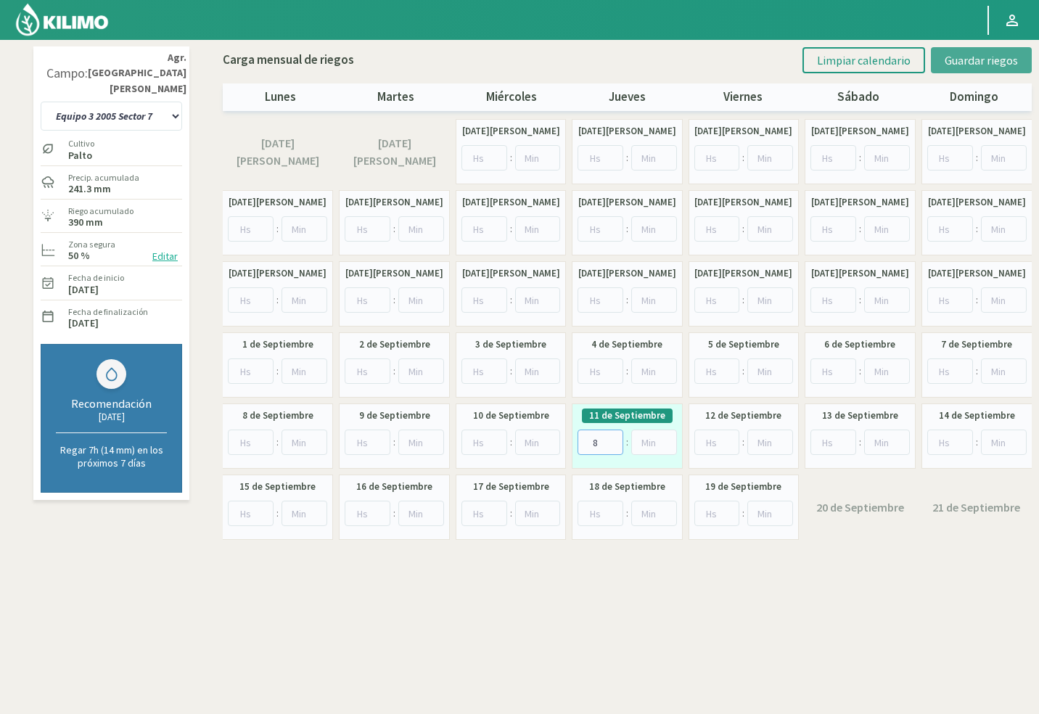
type input "8"
click at [956, 65] on span "Guardar riegos" at bounding box center [980, 60] width 73 height 15
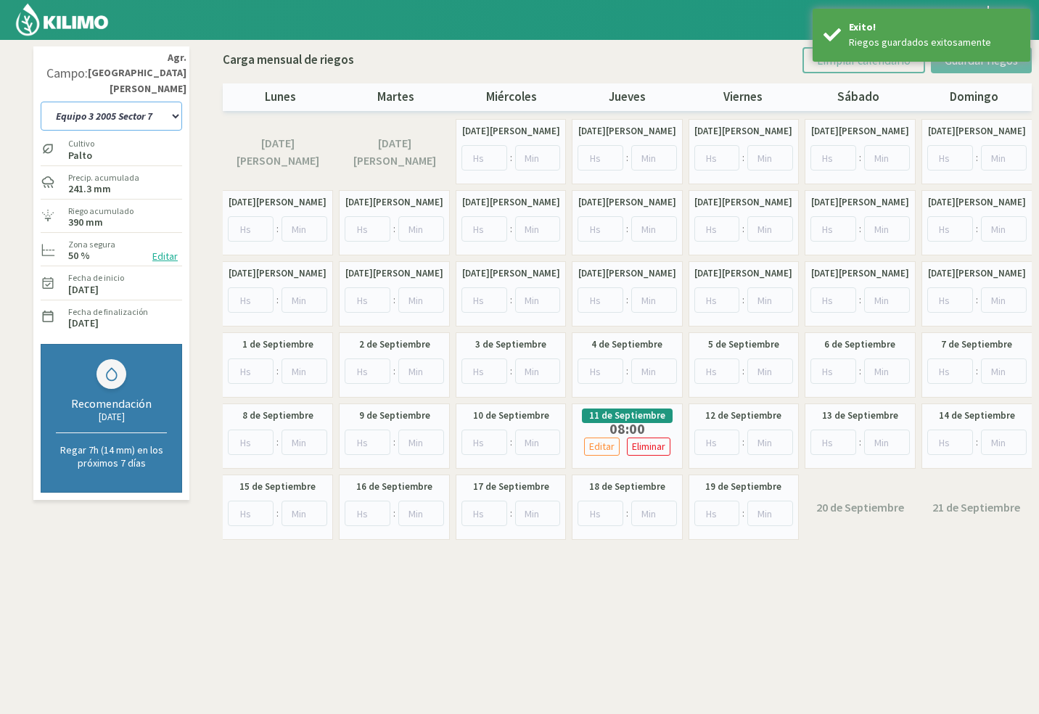
click at [165, 103] on select "10 11 12 13 1A 1B 26 27 E 3A 4 5 6 7 [PERSON_NAME] 7 Ciruela 8 9 Equipo 1 2005 …" at bounding box center [111, 116] width 141 height 29
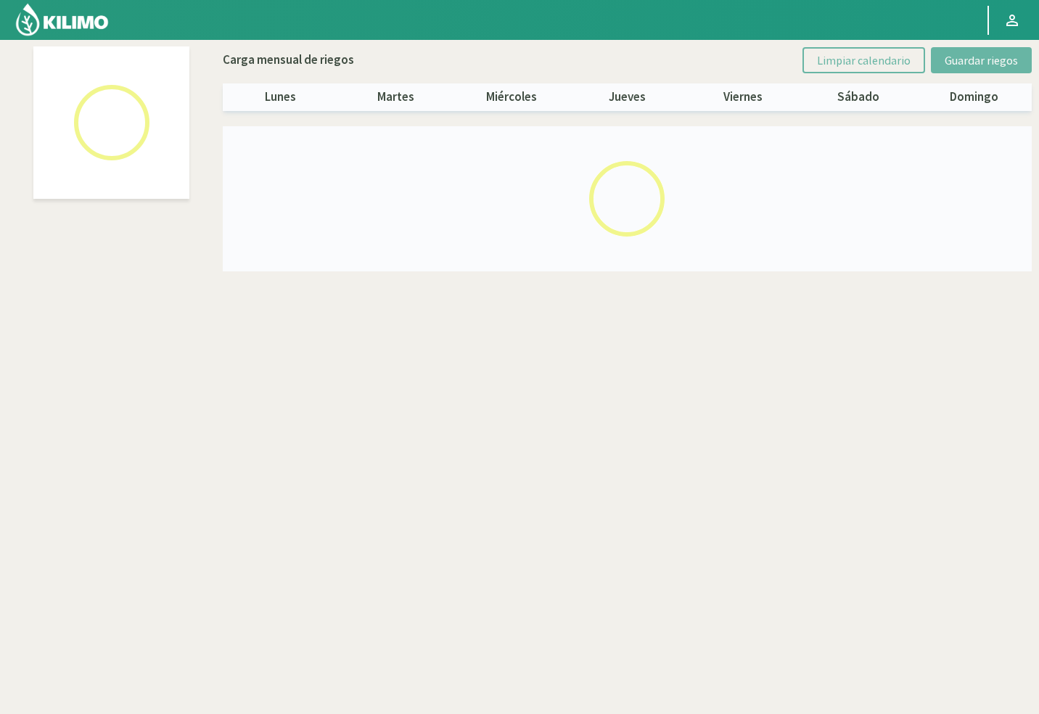
select select "20: Object"
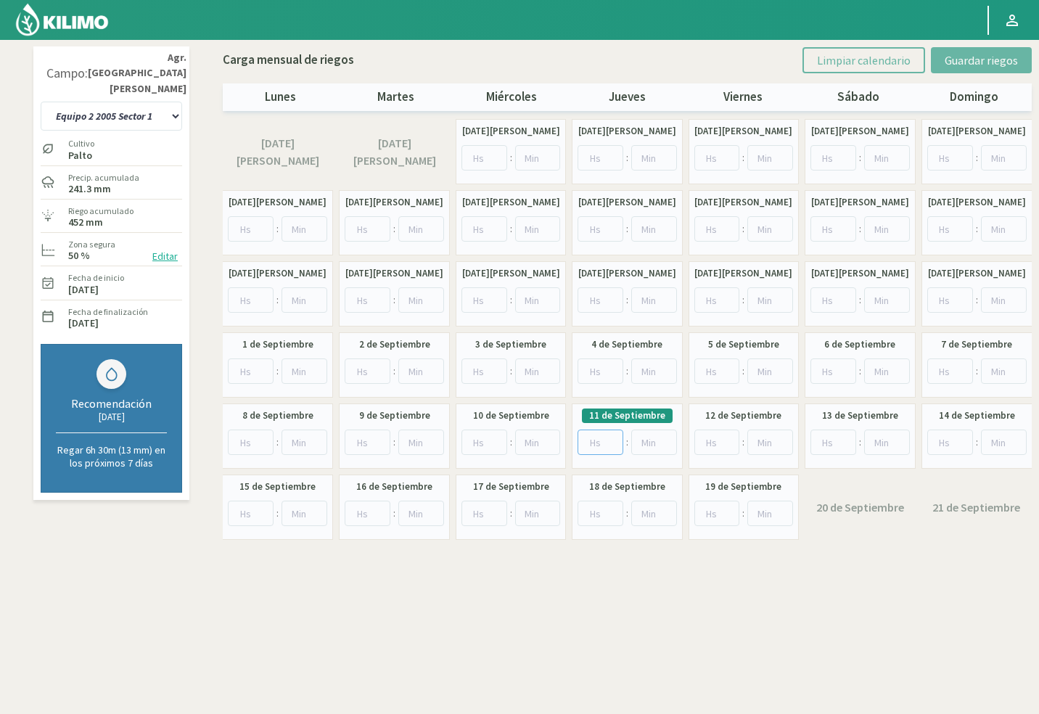
click at [593, 445] on input "number" at bounding box center [600, 441] width 46 height 25
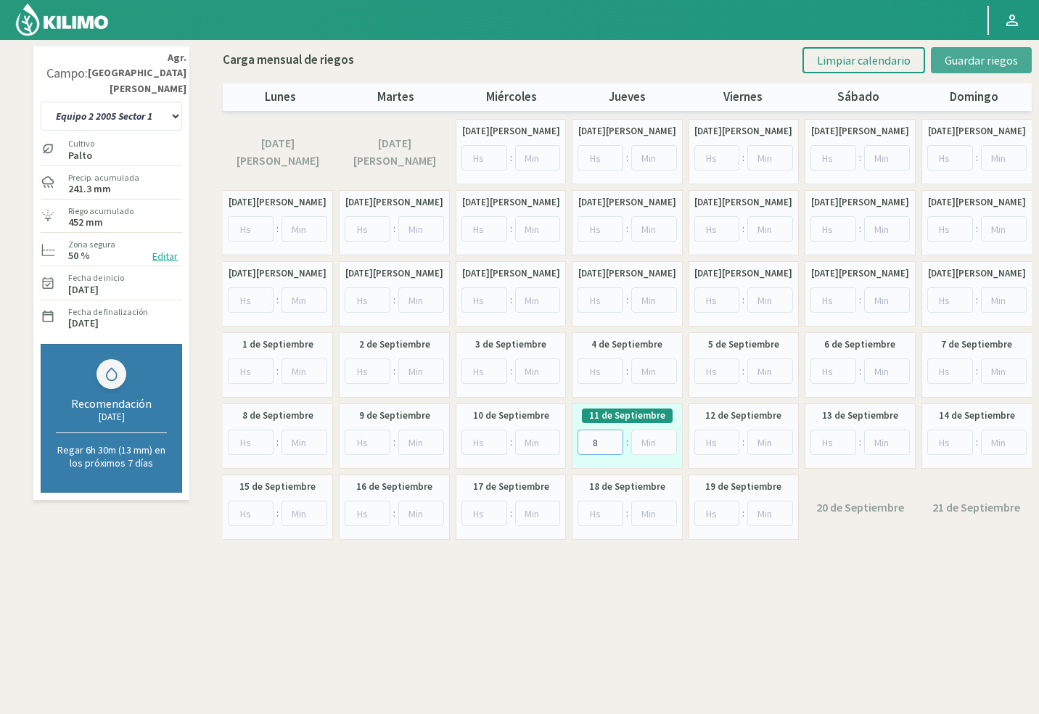
type input "8"
click at [941, 67] on button "Guardar riegos" at bounding box center [981, 60] width 101 height 26
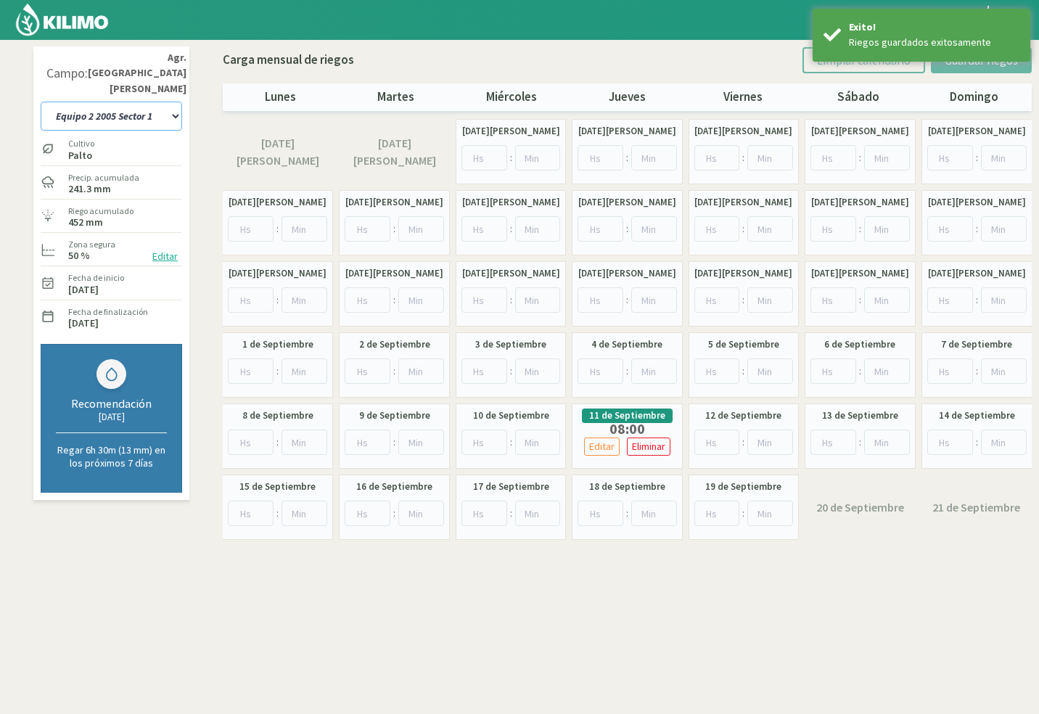
click at [94, 102] on select "10 11 12 13 1A 1B 26 27 E 3A 4 5 6 7 [PERSON_NAME] 7 Ciruela 8 9 Equipo 1 2005 …" at bounding box center [111, 116] width 141 height 29
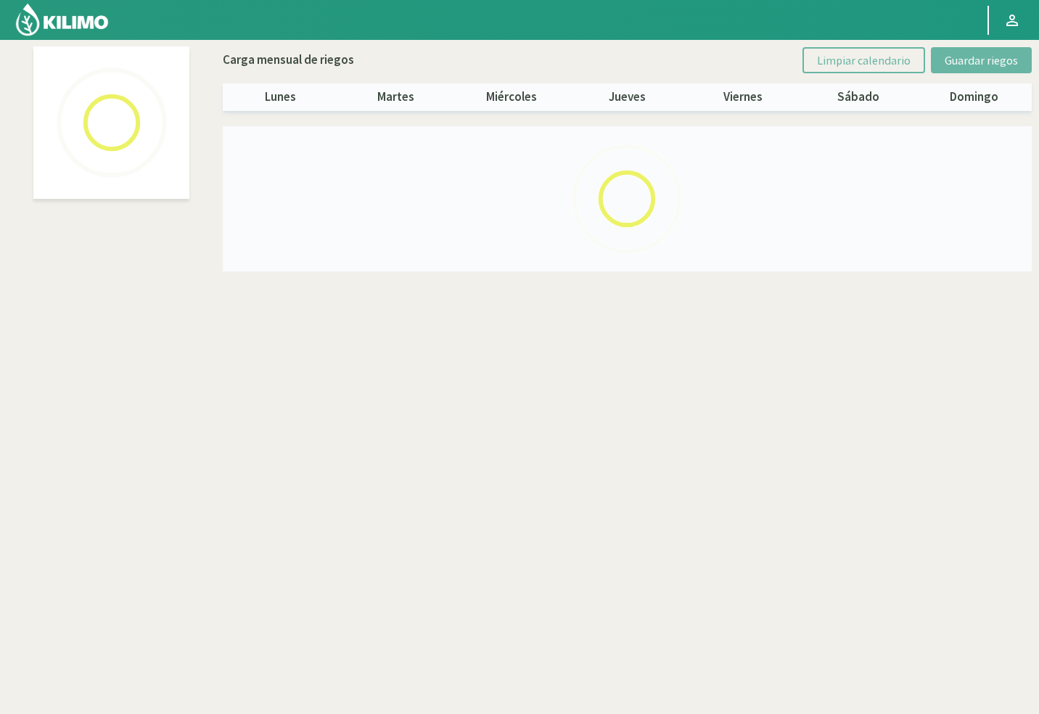
select select "18: Object"
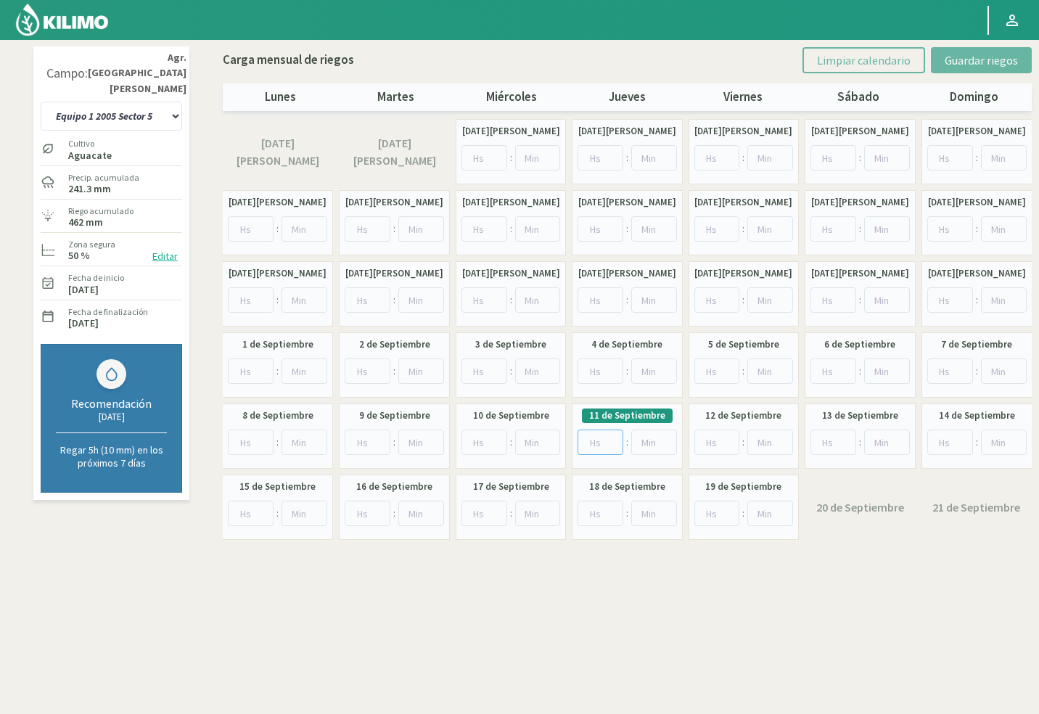
click at [604, 436] on input "number" at bounding box center [600, 441] width 46 height 25
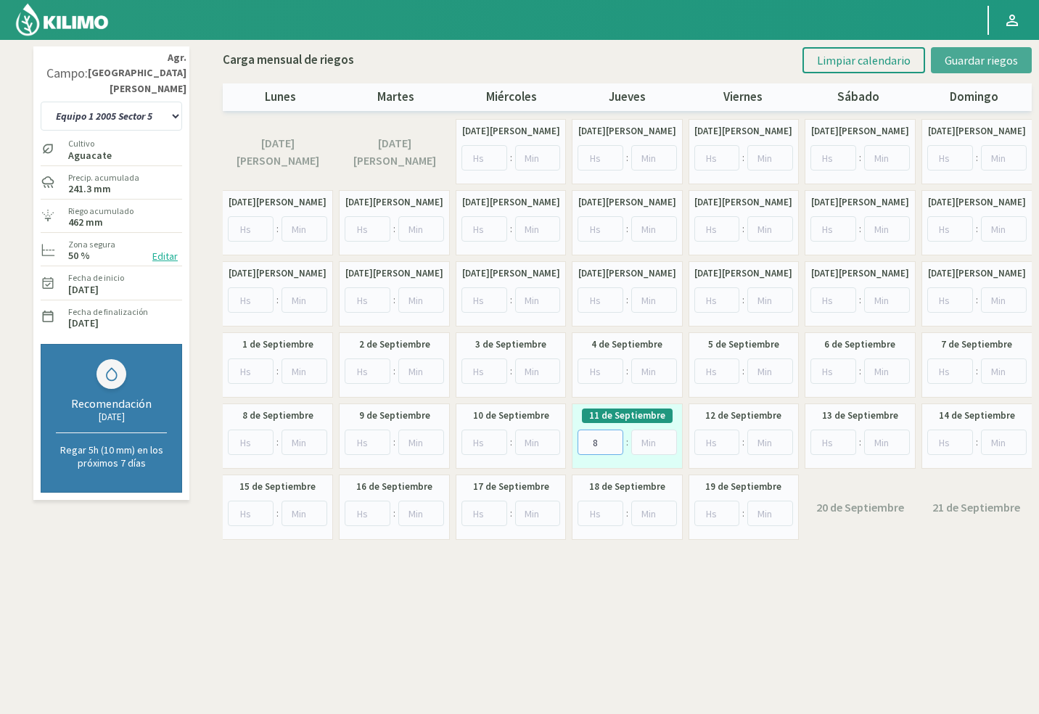
type input "8"
drag, startPoint x: 958, startPoint y: 62, endPoint x: 828, endPoint y: 48, distance: 130.6
click at [958, 61] on span "Guardar riegos" at bounding box center [980, 60] width 73 height 15
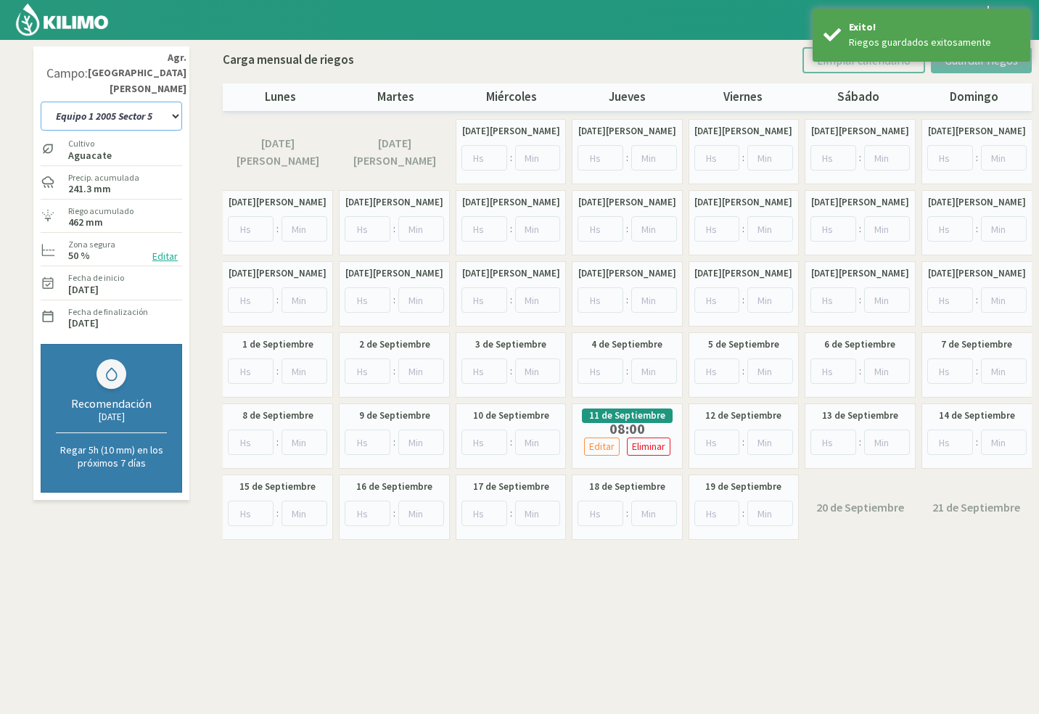
click at [117, 107] on select "10 11 12 13 1A 1B 26 27 E 3A 4 5 6 7 [PERSON_NAME] 7 Ciruela 8 9 Equipo 1 2005 …" at bounding box center [111, 116] width 141 height 29
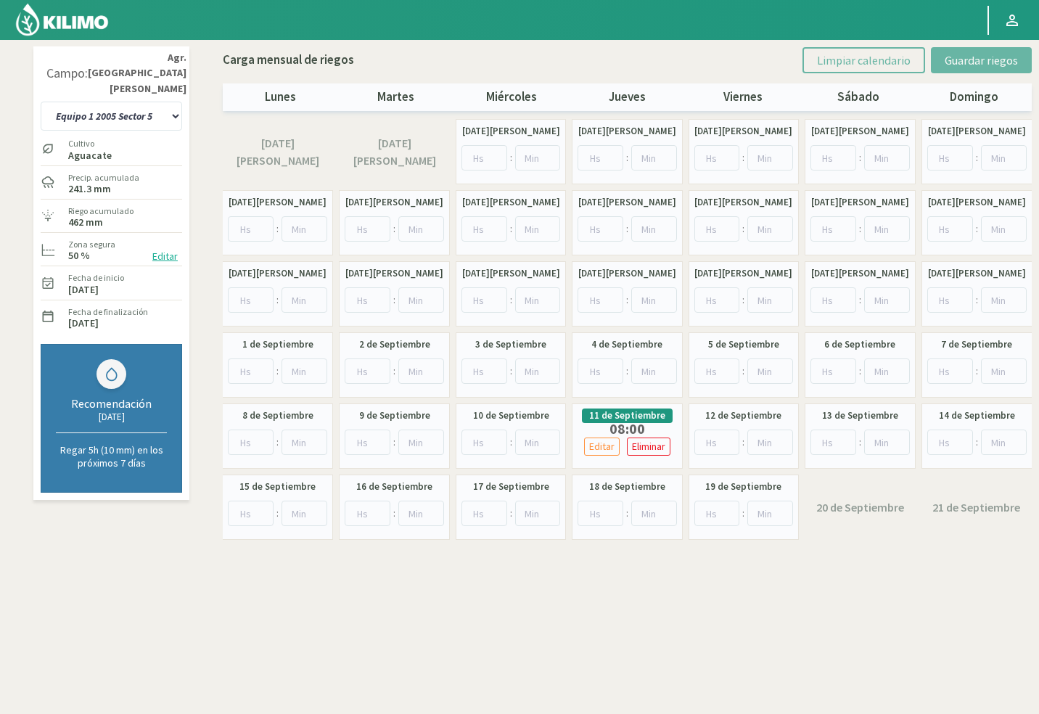
click at [204, 77] on div "Campo: Agr. [GEOGRAPHIC_DATA][PERSON_NAME] 10 11 12 13 1A 1B 26 27 E 3A 4 5 6 7…" at bounding box center [519, 296] width 979 height 500
